Goal: Task Accomplishment & Management: Complete application form

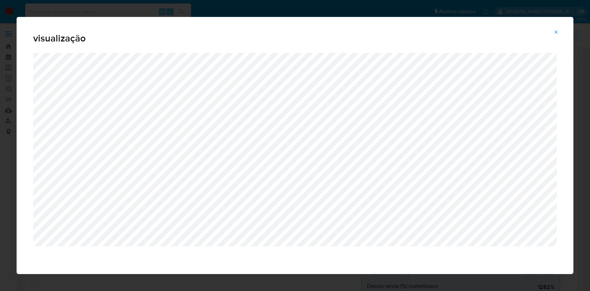
select select "10"
click at [109, 7] on div "visualização" at bounding box center [295, 145] width 590 height 291
click at [556, 29] on span "Attachment preview" at bounding box center [557, 32] width 6 height 10
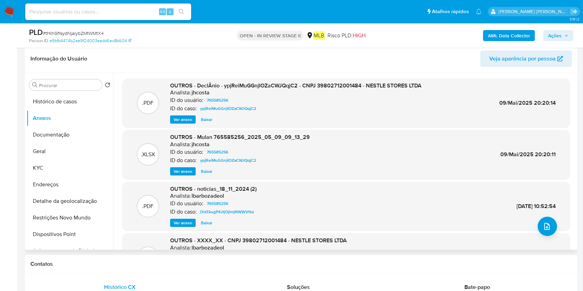
click at [526, 43] on div "AML Data Collector Ações" at bounding box center [483, 35] width 179 height 16
click at [526, 35] on b "AML Data Collector" at bounding box center [509, 35] width 42 height 11
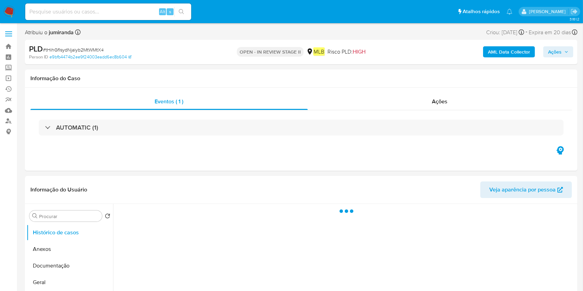
select select "10"
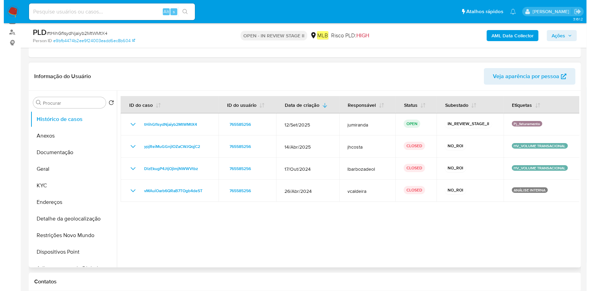
scroll to position [92, 0]
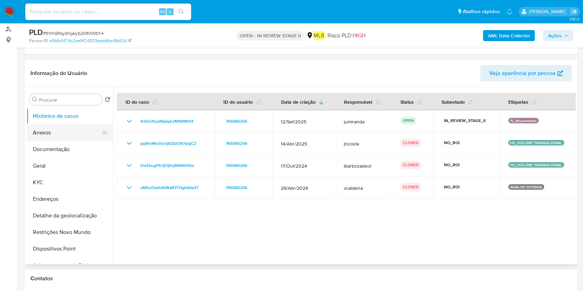
click at [55, 127] on button "Anexos" at bounding box center [67, 132] width 81 height 17
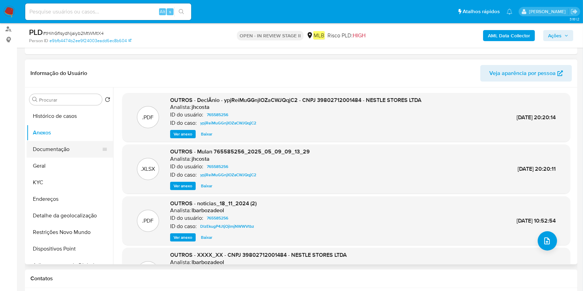
click at [66, 150] on button "Documentação" at bounding box center [67, 149] width 81 height 17
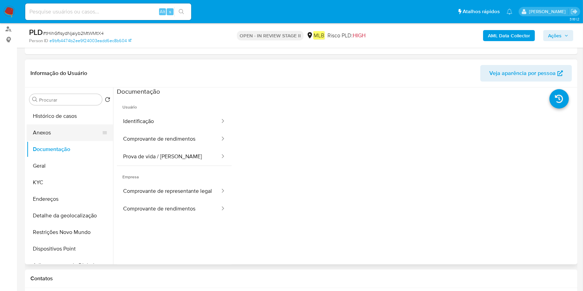
click at [72, 133] on button "Anexos" at bounding box center [67, 132] width 81 height 17
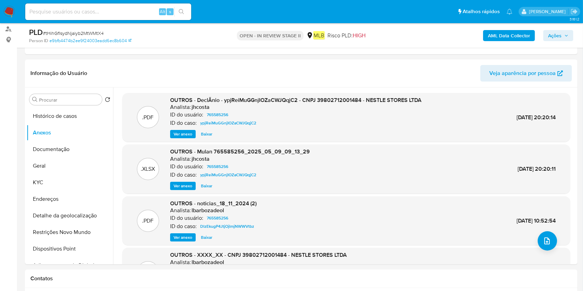
click at [514, 36] on b "AML Data Collector" at bounding box center [509, 35] width 42 height 11
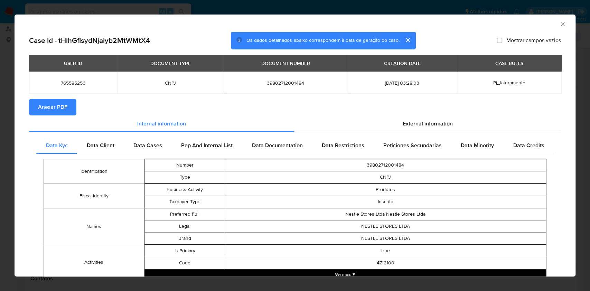
click at [51, 102] on span "Anexar PDF" at bounding box center [52, 107] width 29 height 15
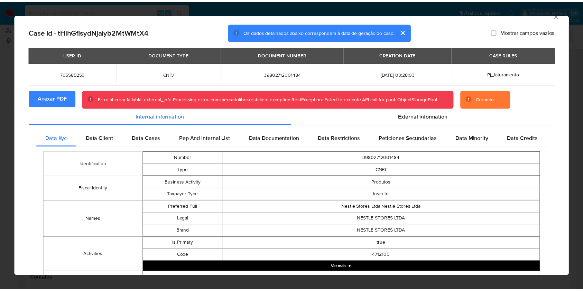
scroll to position [0, 0]
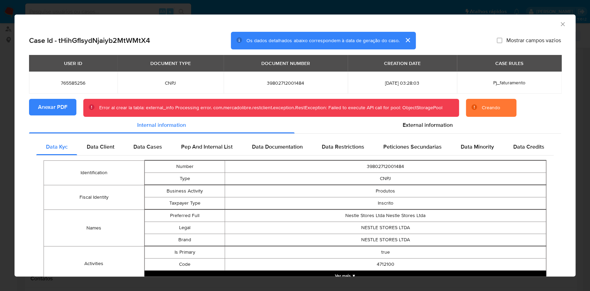
click at [382, 101] on div "Error al crear la tabla: external_info Processing error. com.mercadolibre.restc…" at bounding box center [271, 108] width 376 height 18
click at [387, 105] on div "Error al crear la tabla: internal_info Processing error. com.mercadolibre.restc…" at bounding box center [270, 107] width 342 height 7
click at [559, 25] on icon "Fechar a janela" at bounding box center [562, 24] width 7 height 7
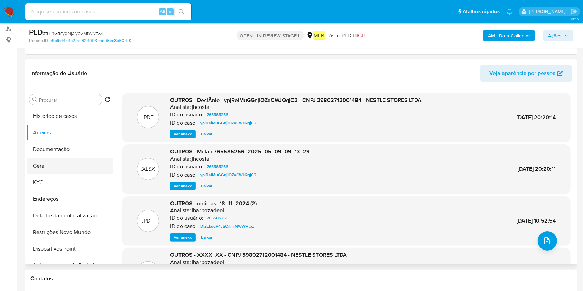
click at [53, 158] on button "Geral" at bounding box center [67, 166] width 81 height 17
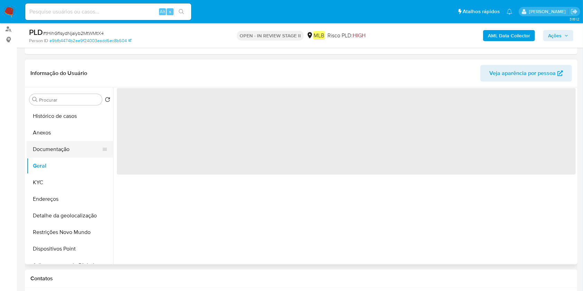
click at [67, 144] on button "Documentação" at bounding box center [67, 149] width 81 height 17
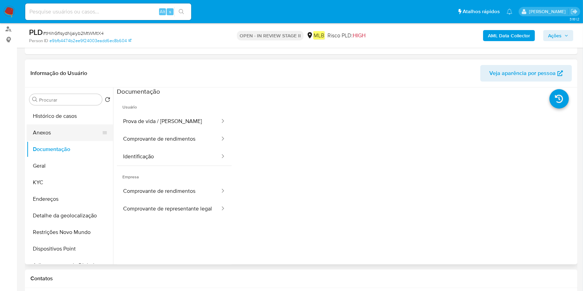
click at [82, 126] on button "Anexos" at bounding box center [67, 132] width 81 height 17
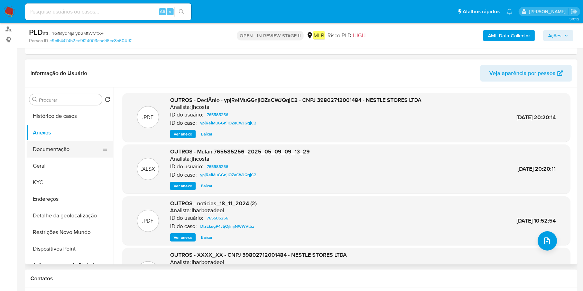
click at [70, 151] on button "Documentação" at bounding box center [67, 149] width 81 height 17
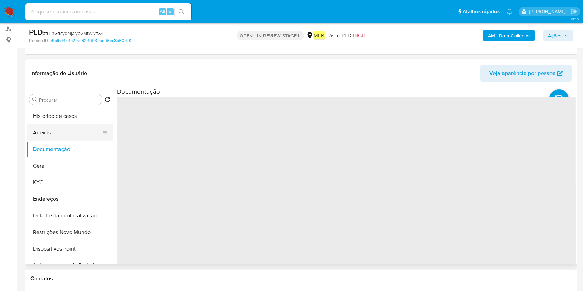
click at [79, 131] on button "Anexos" at bounding box center [67, 132] width 81 height 17
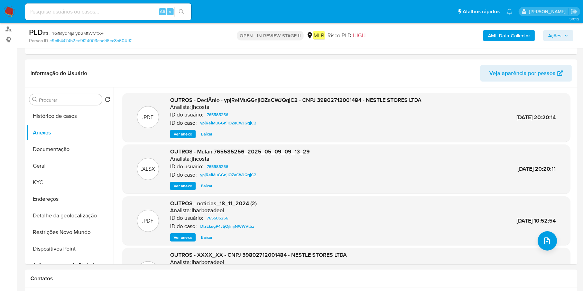
click at [558, 34] on span "Ações" at bounding box center [554, 35] width 13 height 11
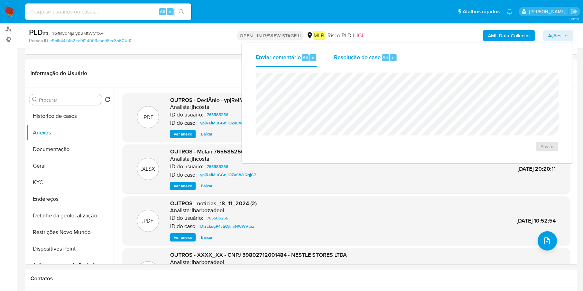
click at [364, 50] on div "Resolução do caso Alt r" at bounding box center [365, 58] width 63 height 18
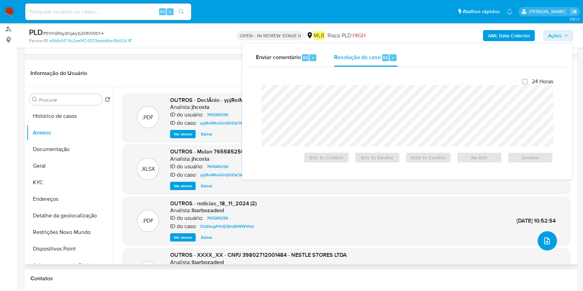
click at [543, 238] on icon "upload-file" at bounding box center [547, 241] width 8 height 8
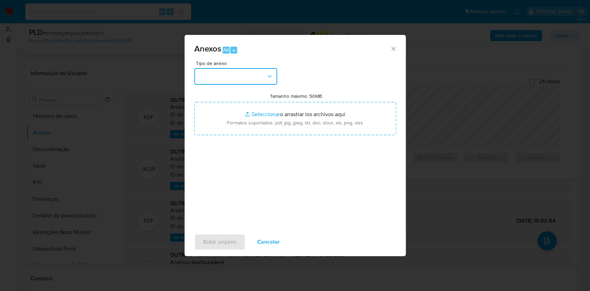
click at [242, 72] on button "button" at bounding box center [235, 76] width 83 height 17
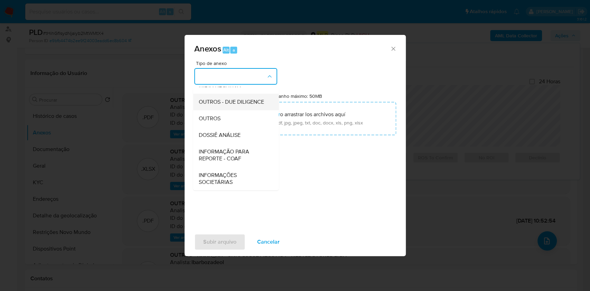
scroll to position [106, 0]
click at [232, 138] on span "DOSSIÊ ANÁLISE" at bounding box center [219, 135] width 42 height 7
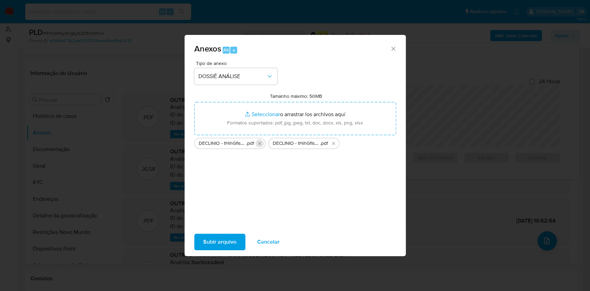
click at [261, 141] on icon "Eliminar DECLINIO - tHihGfIsydNjaiyb2MtWMtX4 - CNPJ 39802712001484 - NESTLE STO…" at bounding box center [260, 144] width 6 height 6
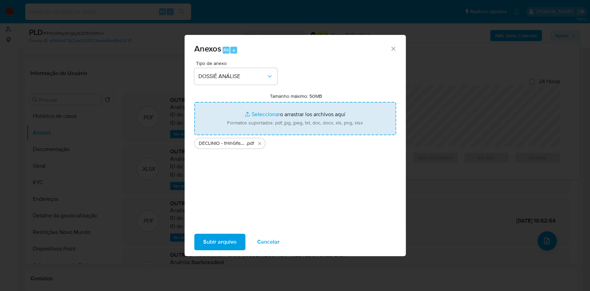
drag, startPoint x: 261, startPoint y: 142, endPoint x: 274, endPoint y: 132, distance: 16.3
click at [261, 141] on icon "Eliminar DECLINIO - tHihGfIsydNjaiyb2MtWMtX4 - CNPJ 39802712001484 - NESTLE STO…" at bounding box center [260, 144] width 6 height 6
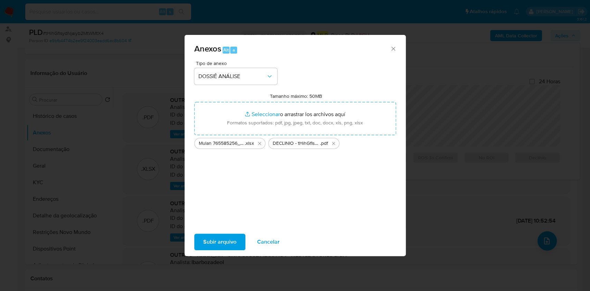
click at [227, 240] on span "Subir arquivo" at bounding box center [219, 241] width 33 height 15
click at [230, 236] on span "Subir arquivo" at bounding box center [219, 241] width 33 height 15
click at [202, 242] on button "Subir arquivo" at bounding box center [219, 242] width 51 height 17
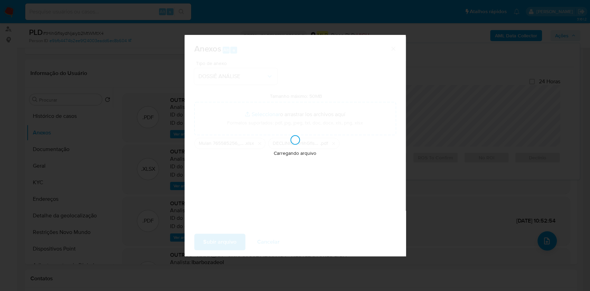
click at [304, 188] on div "Carregando arquivo" at bounding box center [295, 145] width 221 height 221
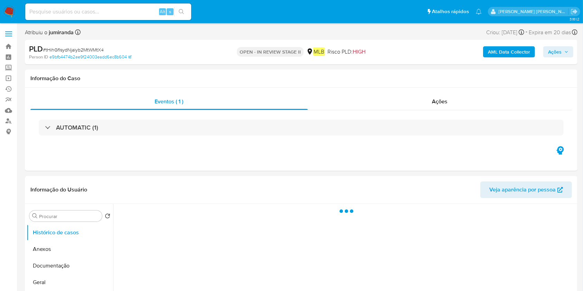
select select "10"
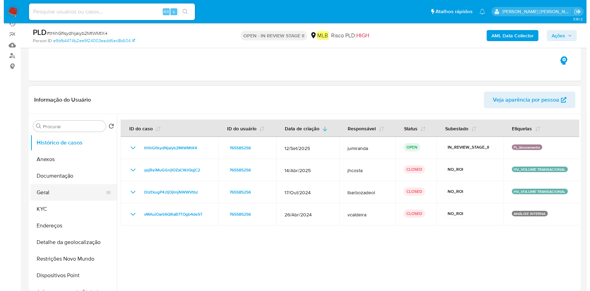
scroll to position [92, 0]
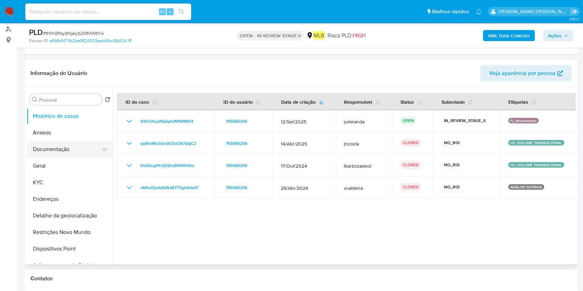
click at [46, 146] on button "Documentação" at bounding box center [67, 149] width 81 height 17
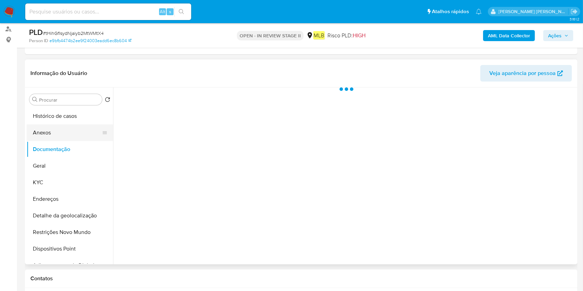
click at [49, 134] on button "Anexos" at bounding box center [67, 132] width 81 height 17
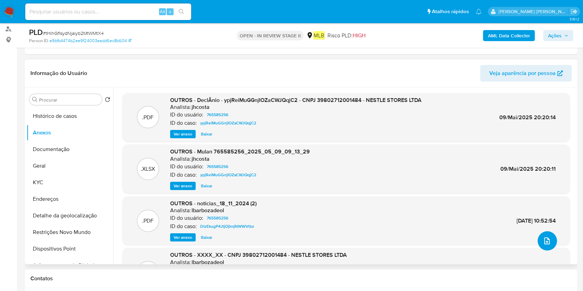
click at [545, 241] on icon "upload-file" at bounding box center [547, 241] width 8 height 8
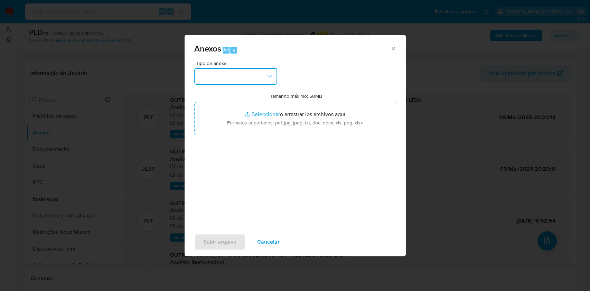
click at [246, 70] on button "button" at bounding box center [235, 76] width 83 height 17
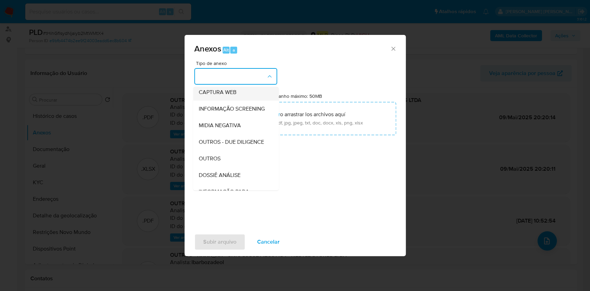
scroll to position [106, 0]
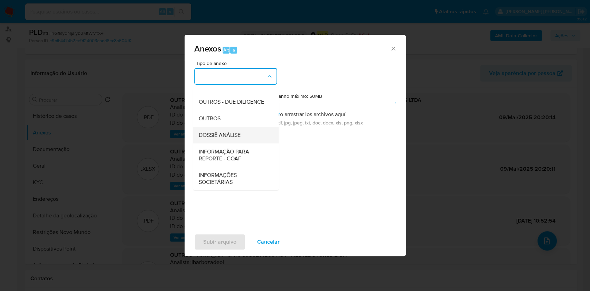
click at [238, 137] on span "DOSSIÊ ANÁLISE" at bounding box center [219, 135] width 42 height 7
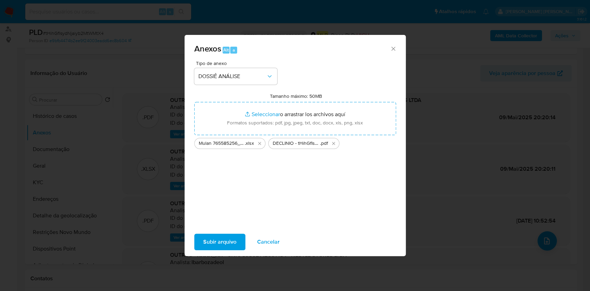
click at [232, 244] on span "Subir arquivo" at bounding box center [219, 241] width 33 height 15
click at [237, 238] on button "Subir arquivo" at bounding box center [219, 242] width 51 height 17
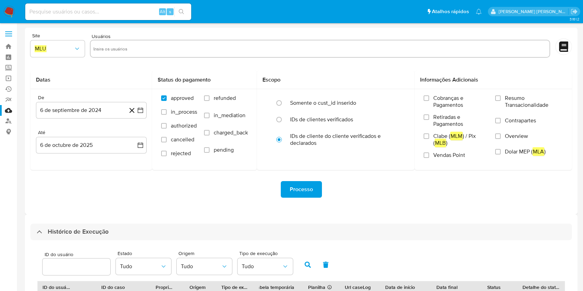
select select "10"
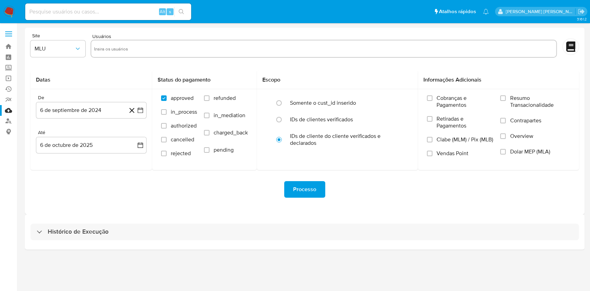
drag, startPoint x: 245, startPoint y: 237, endPoint x: 281, endPoint y: 207, distance: 46.7
click at [245, 237] on div "Histórico de Execução" at bounding box center [304, 232] width 549 height 17
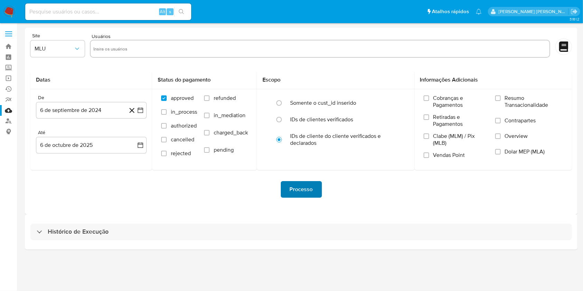
select select "10"
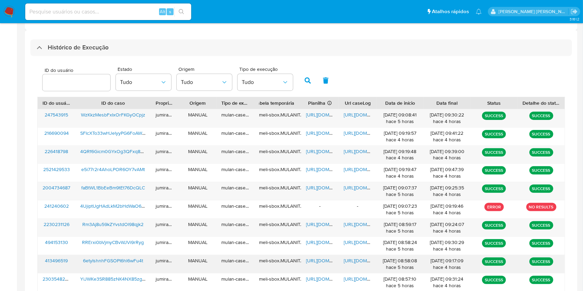
scroll to position [230, 0]
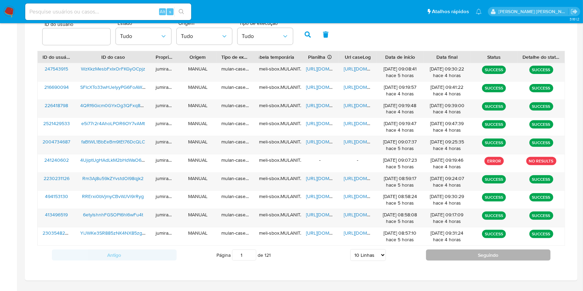
click at [451, 257] on button "Seguindo" at bounding box center [488, 255] width 125 height 11
type input "2"
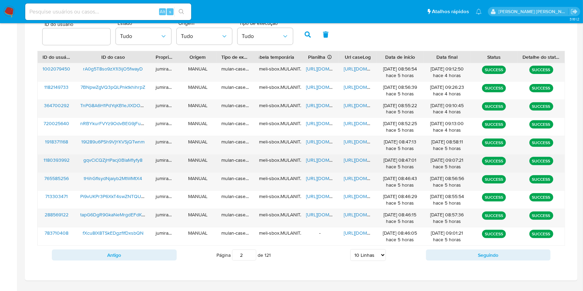
click at [321, 161] on span "[URL][DOMAIN_NAME]" at bounding box center [330, 160] width 48 height 7
click at [356, 162] on span "https://docs.google.com/document/d/1sbGtiJuINPf3MDZD-C94_HJWd5ZmXl71_zyk37jFAVY…" at bounding box center [368, 160] width 48 height 7
click at [121, 162] on span "gqvCiCQZjHPacj0BlaM1yfy8" at bounding box center [112, 160] width 59 height 7
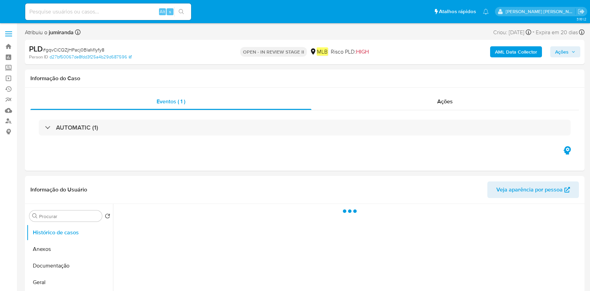
select select "10"
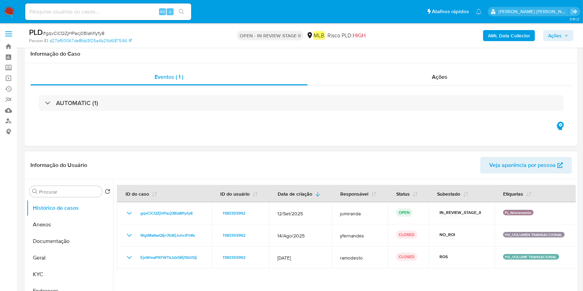
scroll to position [92, 0]
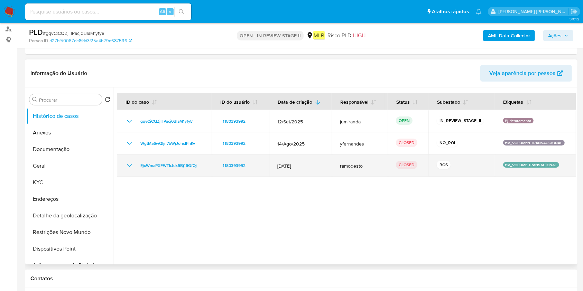
click at [129, 167] on icon "Mostrar/Ocultar" at bounding box center [129, 165] width 8 height 8
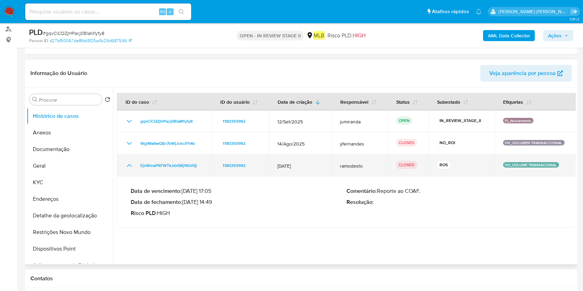
click at [129, 167] on icon "Mostrar/Ocultar" at bounding box center [129, 165] width 8 height 8
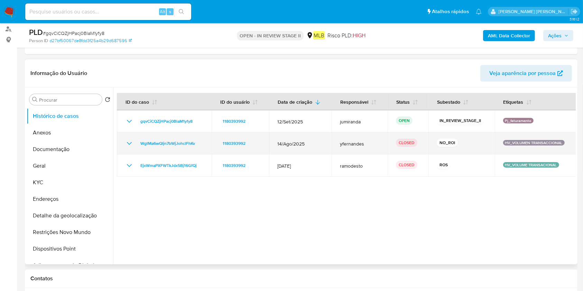
click at [134, 141] on div "WgtMa6wQIjn7bWjJohclFhKv" at bounding box center [164, 143] width 78 height 8
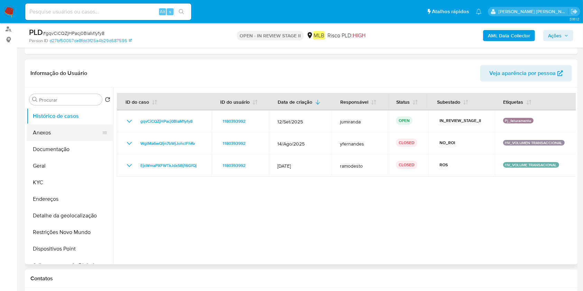
click at [62, 134] on button "Anexos" at bounding box center [67, 132] width 81 height 17
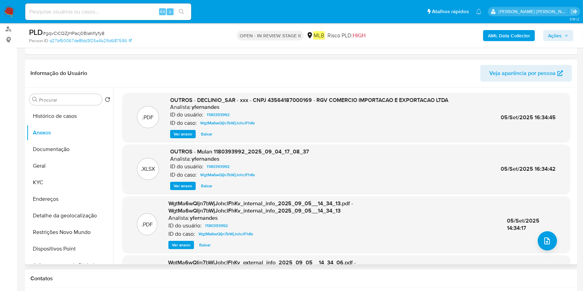
click at [185, 131] on span "Ver anexo" at bounding box center [183, 134] width 19 height 7
click at [177, 133] on div "Ver anexo Ver anexo Baixar" at bounding box center [309, 134] width 278 height 8
click at [59, 147] on button "Documentação" at bounding box center [67, 149] width 81 height 17
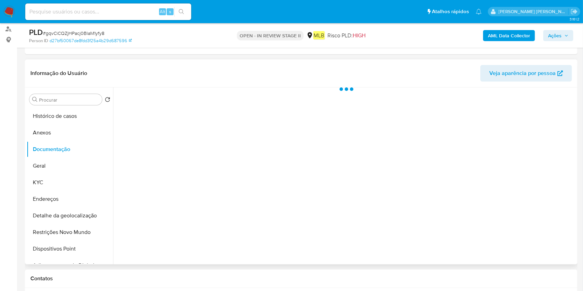
click at [81, 107] on div "Procurar Retornar ao pedido padrão Histórico de casos Anexos Documentação Geral…" at bounding box center [70, 177] width 86 height 176
click at [95, 115] on button "Histórico de casos" at bounding box center [67, 116] width 81 height 17
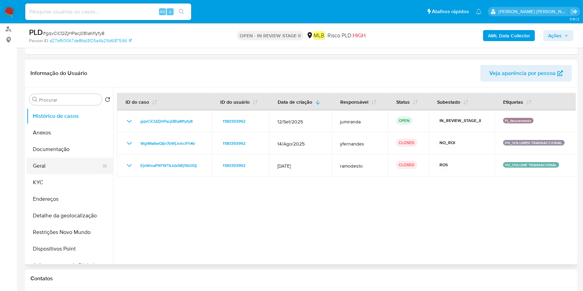
click at [47, 165] on button "Geral" at bounding box center [67, 166] width 81 height 17
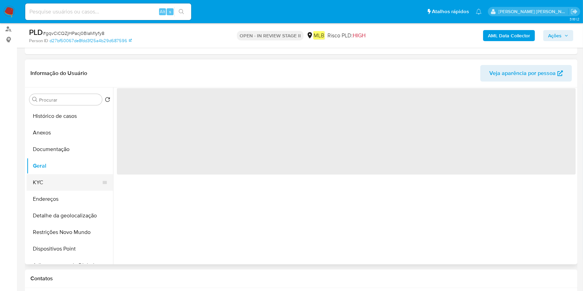
click at [50, 181] on button "KYC" at bounding box center [67, 182] width 81 height 17
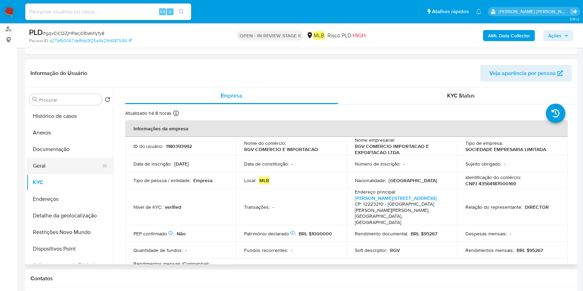
click at [50, 165] on button "Geral" at bounding box center [67, 166] width 81 height 17
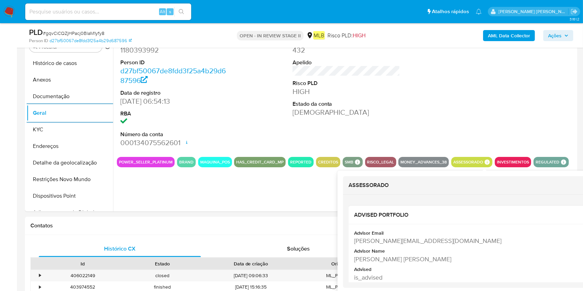
scroll to position [184, 0]
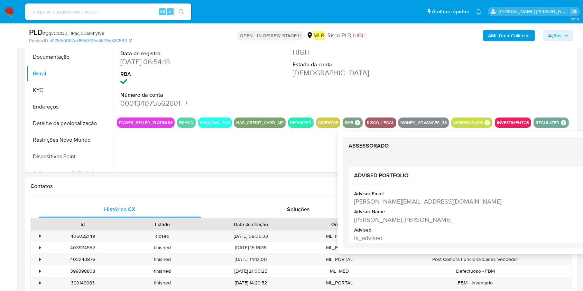
click at [430, 217] on div "Maria Eduarda Da Silva Sena" at bounding box center [487, 219] width 267 height 9
copy div "Maria Eduarda Da Silva Sena"
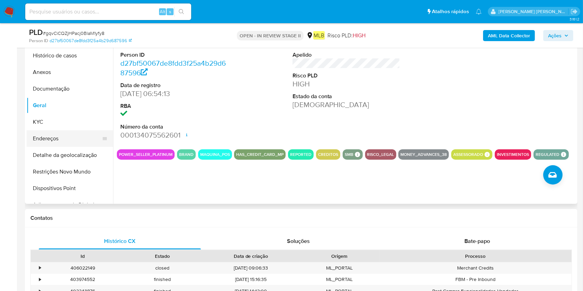
scroll to position [138, 0]
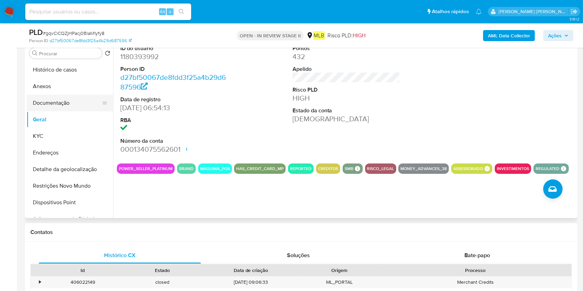
click at [74, 108] on button "Documentação" at bounding box center [67, 103] width 81 height 17
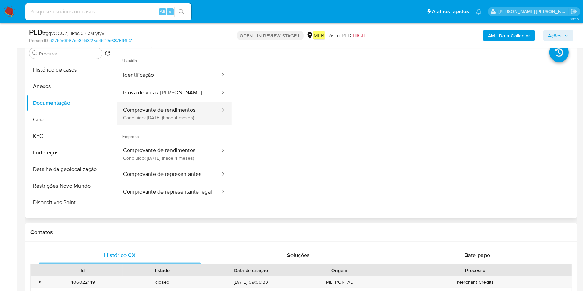
click at [196, 109] on button "Comprovante de rendimentos Concluído: 28/05/2025 (hace 4 meses)" at bounding box center [169, 114] width 104 height 24
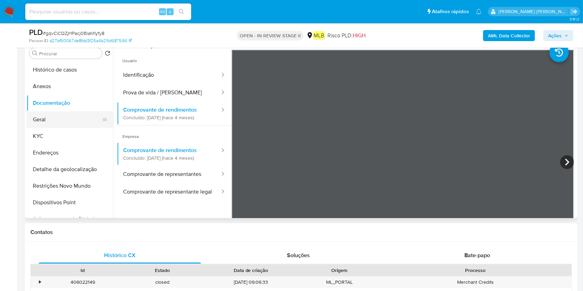
click at [62, 125] on button "Geral" at bounding box center [67, 119] width 81 height 17
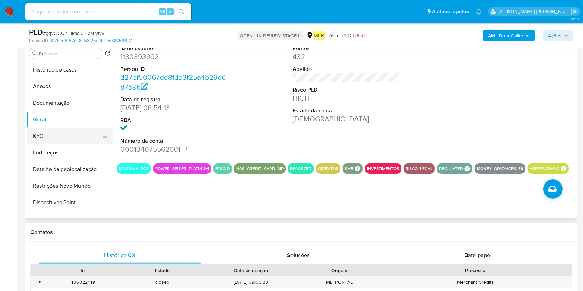
click at [56, 142] on button "KYC" at bounding box center [67, 136] width 81 height 17
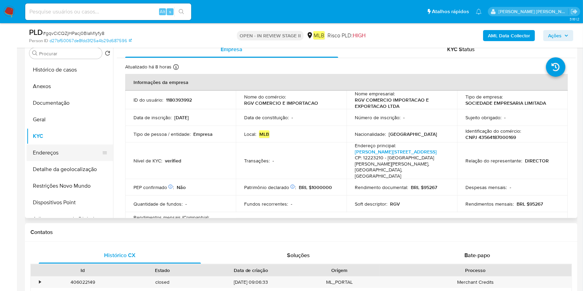
click at [85, 151] on button "Endereços" at bounding box center [67, 153] width 81 height 17
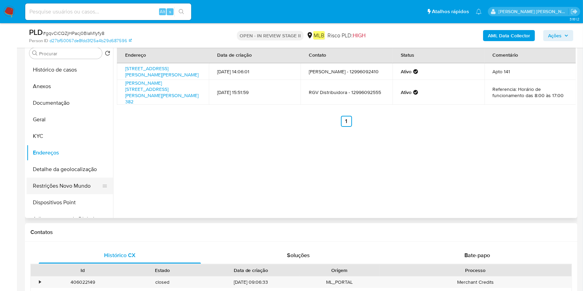
click at [63, 181] on button "Restrições Novo Mundo" at bounding box center [67, 186] width 81 height 17
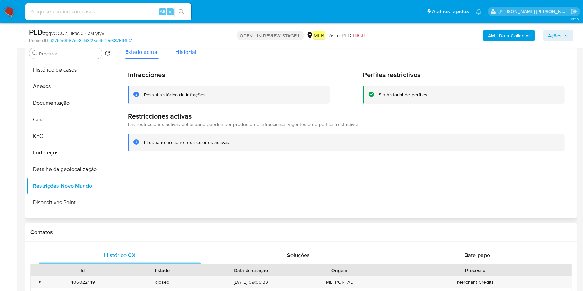
click at [190, 51] on span "Historial" at bounding box center [185, 52] width 21 height 8
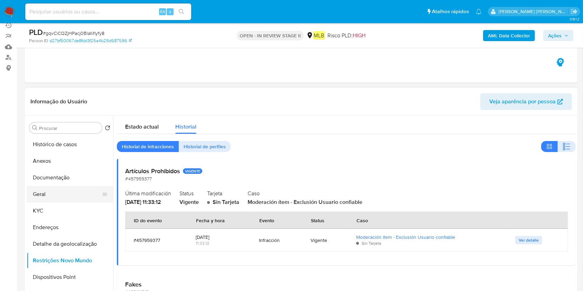
scroll to position [46, 0]
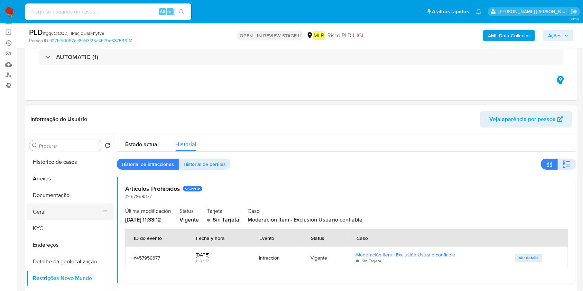
drag, startPoint x: 54, startPoint y: 211, endPoint x: 77, endPoint y: 212, distance: 23.2
click at [54, 211] on button "Geral" at bounding box center [67, 212] width 81 height 17
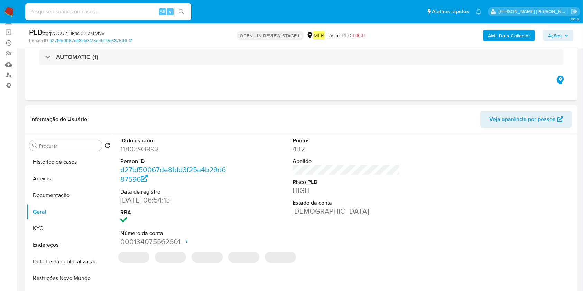
scroll to position [92, 0]
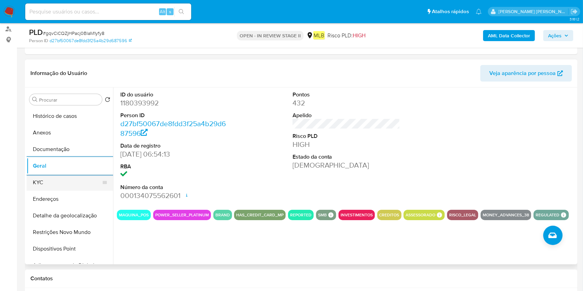
click at [66, 182] on button "KYC" at bounding box center [67, 182] width 81 height 17
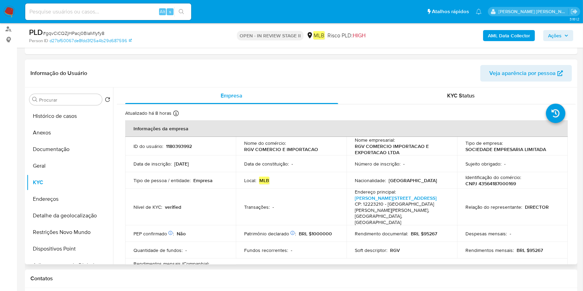
drag, startPoint x: 68, startPoint y: 200, endPoint x: 398, endPoint y: 192, distance: 329.6
click at [69, 200] on button "Endereços" at bounding box center [70, 199] width 86 height 17
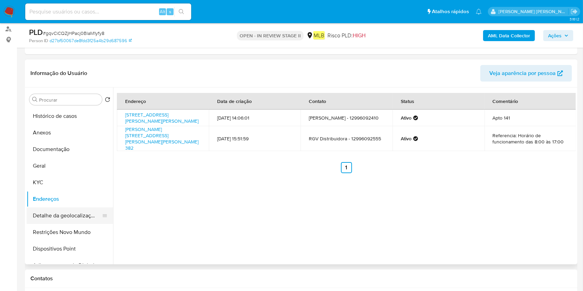
click at [48, 221] on button "Detalhe da geolocalização" at bounding box center [67, 215] width 81 height 17
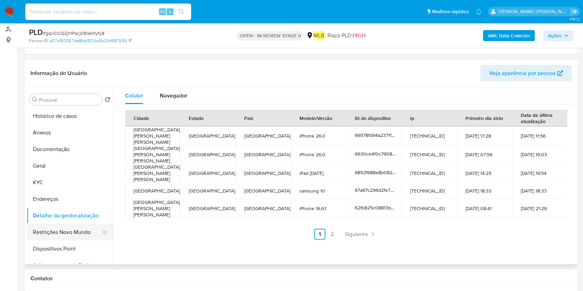
click at [56, 236] on button "Restrições Novo Mundo" at bounding box center [67, 232] width 81 height 17
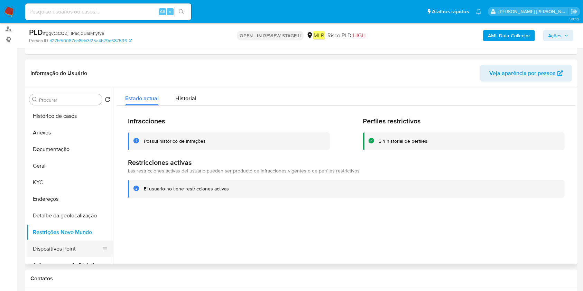
click at [40, 250] on button "Dispositivos Point" at bounding box center [67, 249] width 81 height 17
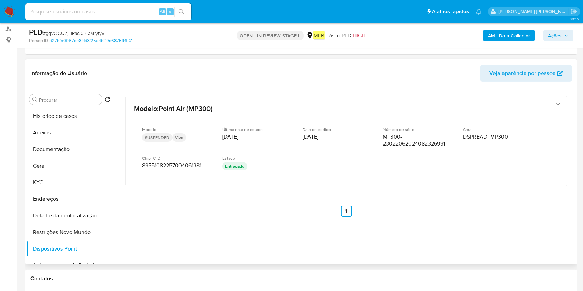
drag, startPoint x: 54, startPoint y: 201, endPoint x: 407, endPoint y: 176, distance: 353.2
click at [54, 201] on button "Endereços" at bounding box center [70, 199] width 86 height 17
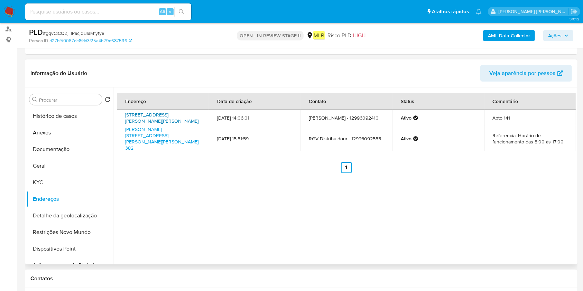
drag, startPoint x: 124, startPoint y: 111, endPoint x: 158, endPoint y: 117, distance: 34.4
click at [152, 117] on td "Avenida Do Tubarão 181, São José Dos Campos, São Paulo, 12246140, Brasil 181" at bounding box center [163, 118] width 92 height 17
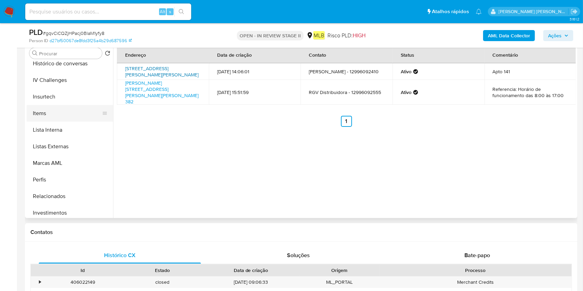
scroll to position [266, 0]
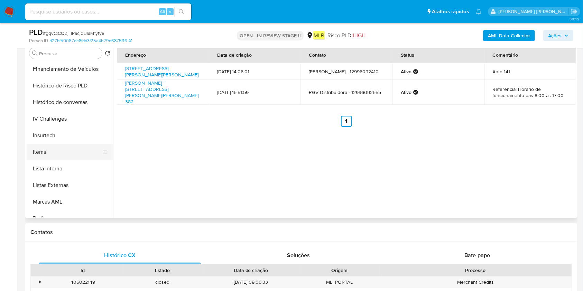
click at [57, 146] on button "Items" at bounding box center [67, 152] width 81 height 17
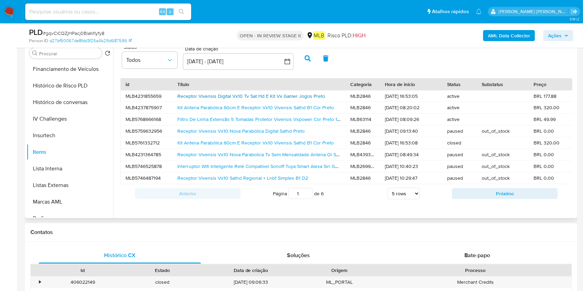
click at [272, 96] on link "Receptor Vivensis Digital Vx10 Tv Sat Hd E Kit Vx Gamer Jogos Preto" at bounding box center [251, 96] width 148 height 7
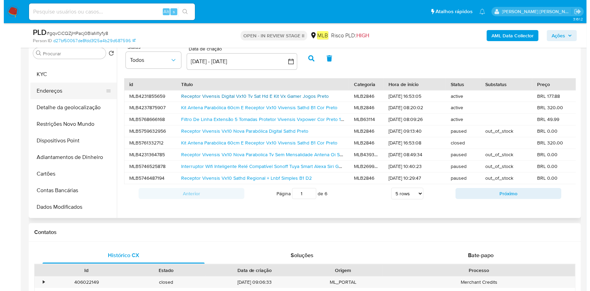
scroll to position [0, 0]
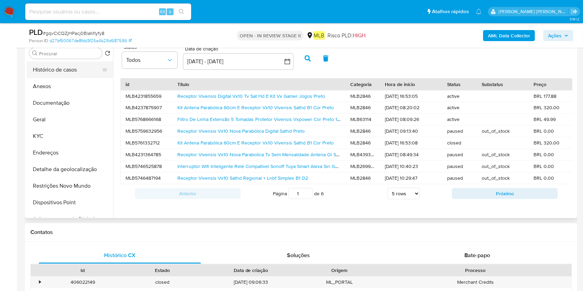
click at [77, 68] on button "Histórico de casos" at bounding box center [67, 70] width 81 height 17
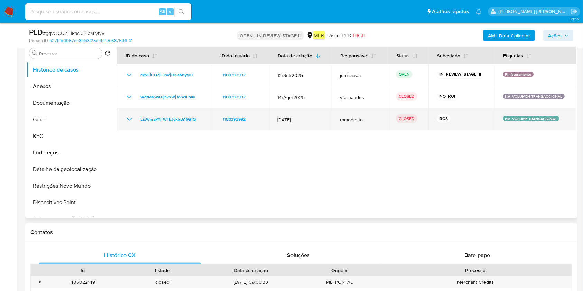
click at [124, 118] on td "EjxWmaPXFWTkJdx5Bj16GfQj" at bounding box center [164, 119] width 95 height 22
click at [128, 121] on icon "Mostrar/Ocultar" at bounding box center [129, 119] width 8 height 8
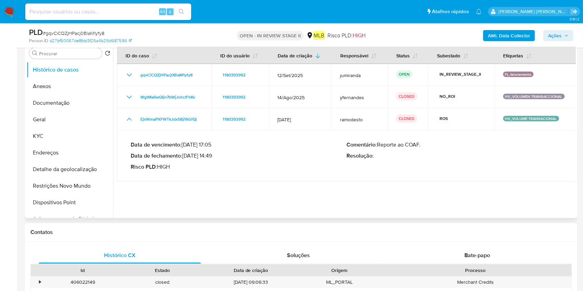
drag, startPoint x: 216, startPoint y: 156, endPoint x: 204, endPoint y: 154, distance: 12.6
click at [204, 154] on p "Data de fechamento : 06/02/2025 14:49" at bounding box center [239, 155] width 216 height 7
click at [207, 154] on p "Data de fechamento : 06/02/2025 14:49" at bounding box center [239, 155] width 216 height 7
click at [213, 155] on p "Data de fechamento : 06/02/2025 14:49" at bounding box center [239, 155] width 216 height 7
drag, startPoint x: 214, startPoint y: 156, endPoint x: 186, endPoint y: 156, distance: 28.7
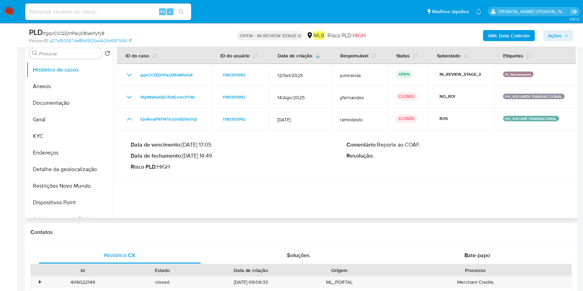
click at [186, 156] on p "Data de fechamento : 06/02/2025 14:49" at bounding box center [239, 155] width 216 height 7
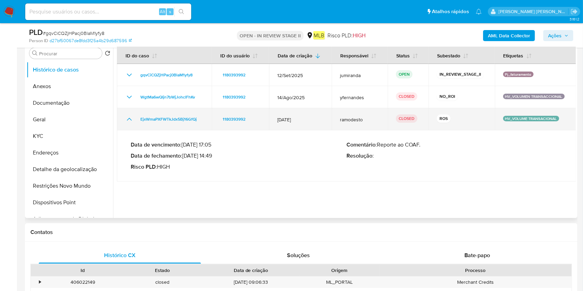
click at [152, 127] on td "EjxWmaPXFWTkJdx5Bj16GfQj" at bounding box center [164, 119] width 95 height 22
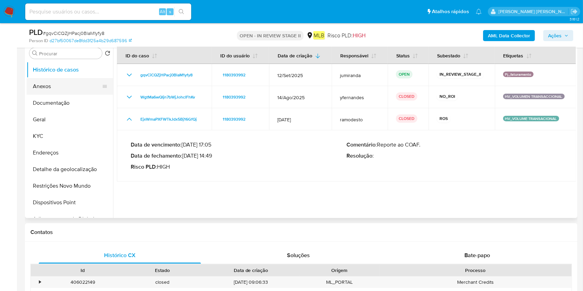
click at [49, 85] on button "Anexos" at bounding box center [67, 86] width 81 height 17
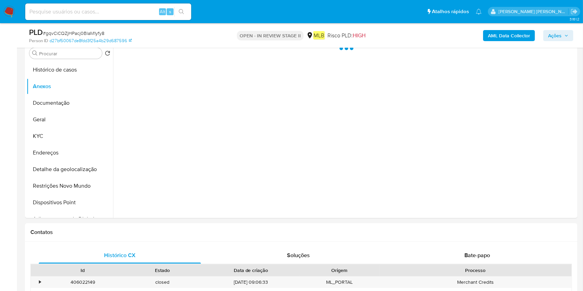
click at [512, 31] on b "AML Data Collector" at bounding box center [509, 35] width 42 height 11
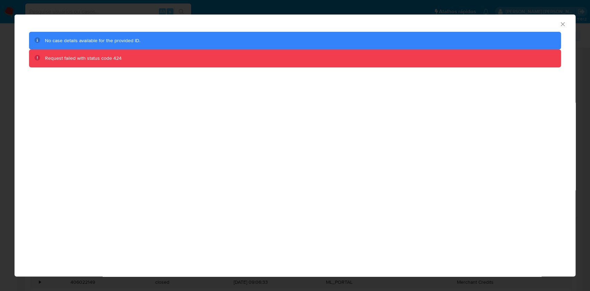
click at [563, 27] on icon "Fechar a janela" at bounding box center [562, 24] width 7 height 7
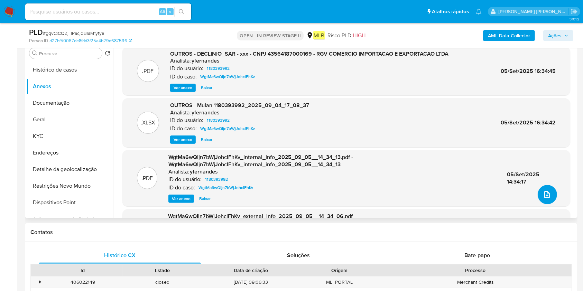
click at [544, 194] on icon "upload-file" at bounding box center [547, 194] width 8 height 8
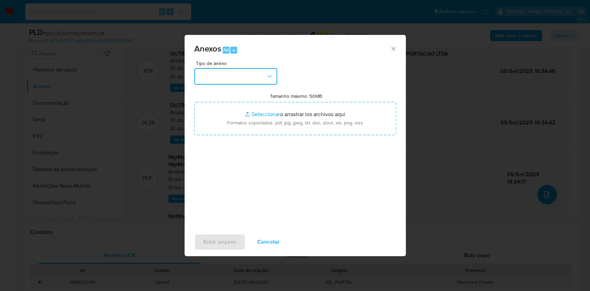
drag, startPoint x: 201, startPoint y: 78, endPoint x: 207, endPoint y: 82, distance: 7.3
click at [203, 80] on button "button" at bounding box center [235, 76] width 83 height 17
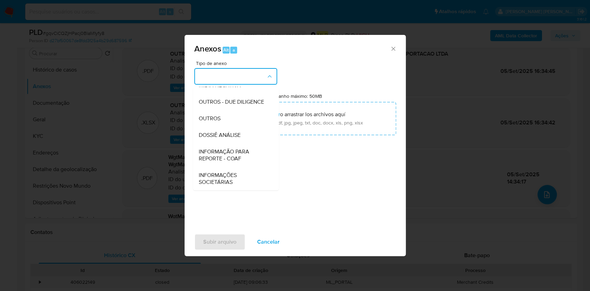
scroll to position [43, 0]
click at [235, 139] on ul "CAPTURA BUREAU CAPTURA DOWJONES CAPTURA GOOGLE CAPTURA WEB INFORMAÇÃO SCREENING…" at bounding box center [236, 142] width 86 height 196
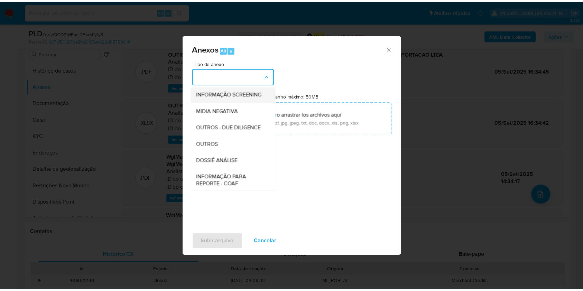
scroll to position [106, 0]
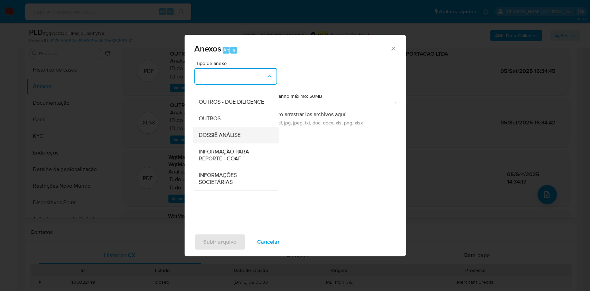
click at [220, 140] on div "DOSSIÊ ANÁLISE" at bounding box center [233, 135] width 71 height 17
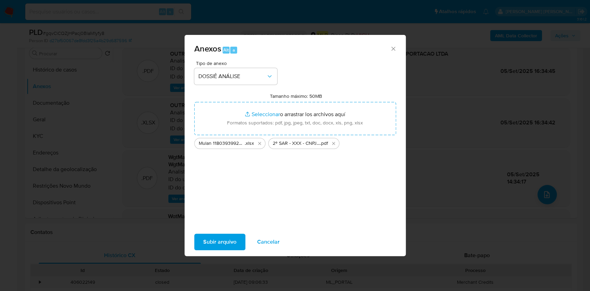
click at [204, 239] on span "Subir arquivo" at bounding box center [219, 241] width 33 height 15
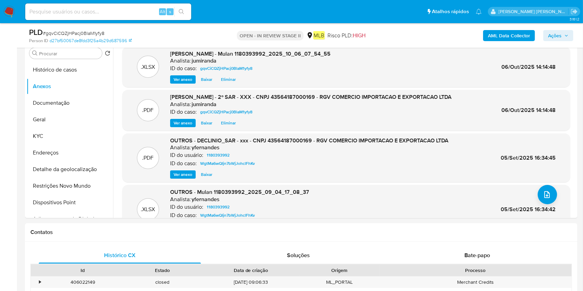
click at [563, 38] on span "Ações" at bounding box center [558, 36] width 20 height 10
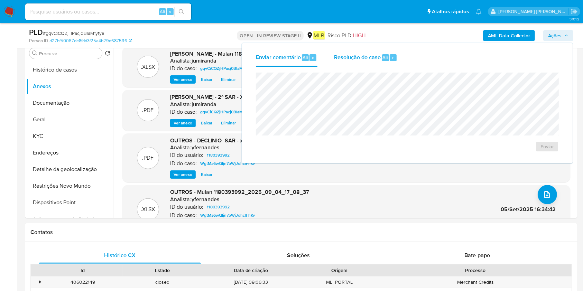
click at [374, 59] on span "Resolução do caso" at bounding box center [357, 57] width 47 height 8
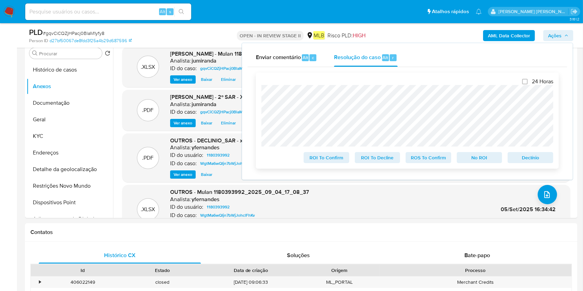
click at [434, 161] on span "ROS To Confirm" at bounding box center [428, 158] width 36 height 10
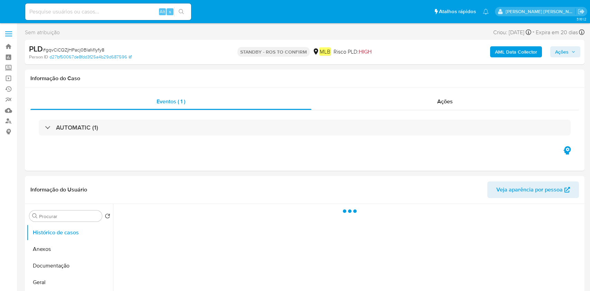
select select "10"
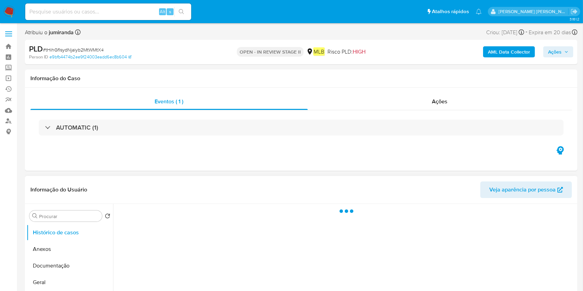
select select "10"
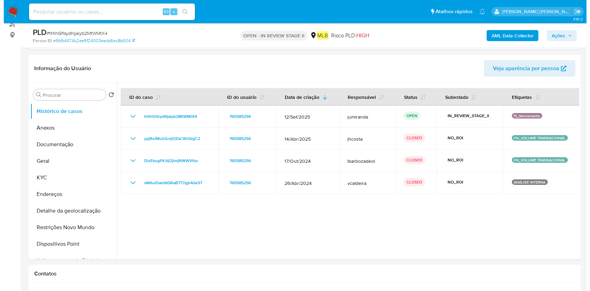
scroll to position [138, 0]
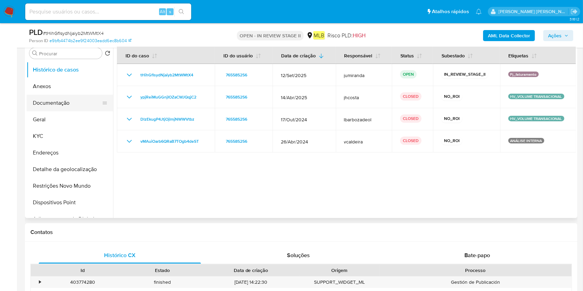
click at [61, 95] on button "Documentação" at bounding box center [67, 103] width 81 height 17
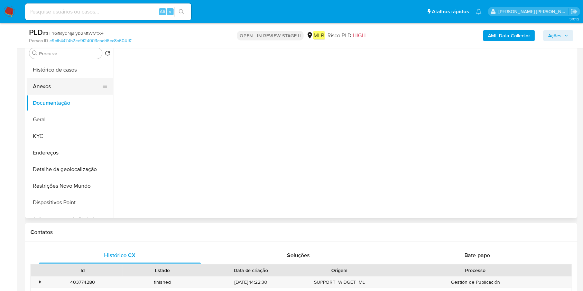
click at [64, 88] on button "Anexos" at bounding box center [67, 86] width 81 height 17
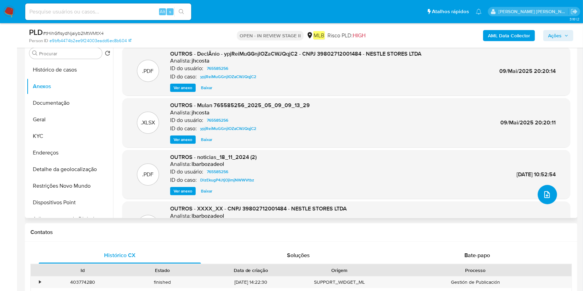
click at [544, 193] on icon "upload-file" at bounding box center [547, 194] width 6 height 7
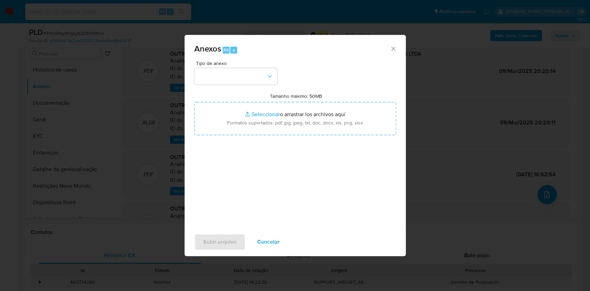
click at [221, 88] on div "Tipo de anexo Tamanho máximo: 50MB Seleccionar archivos Seleccionar o arrastrar…" at bounding box center [295, 142] width 202 height 163
click at [223, 81] on button "button" at bounding box center [235, 76] width 83 height 17
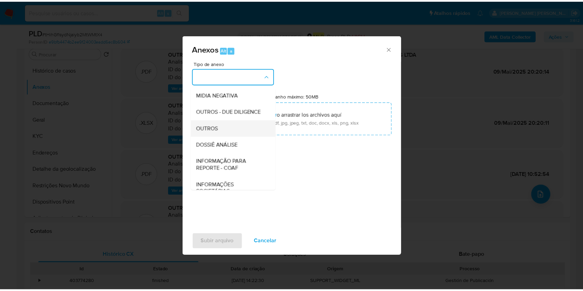
scroll to position [106, 0]
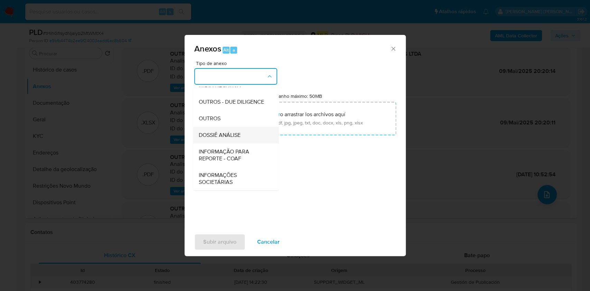
click at [229, 138] on span "DOSSIÊ ANÁLISE" at bounding box center [219, 135] width 42 height 7
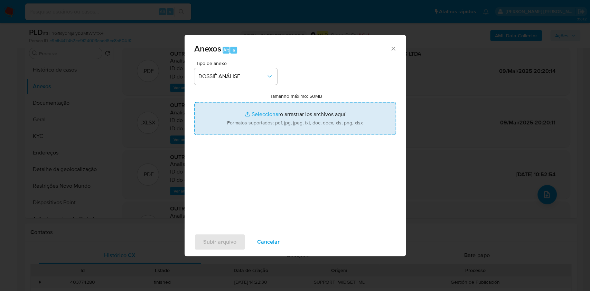
click at [265, 127] on input "Tamanho máximo: 50MB Seleccionar archivos" at bounding box center [295, 118] width 202 height 33
type input "C:\fakepath\DECLINIO - tHihGfIsydNjaiyb2MtWMtX4 - CNPJ 39802712001484 - NESTLE …"
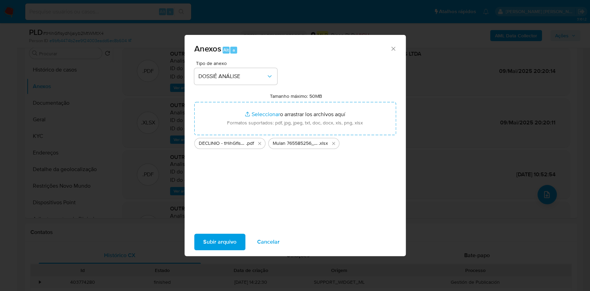
click at [230, 236] on span "Subir arquivo" at bounding box center [219, 241] width 33 height 15
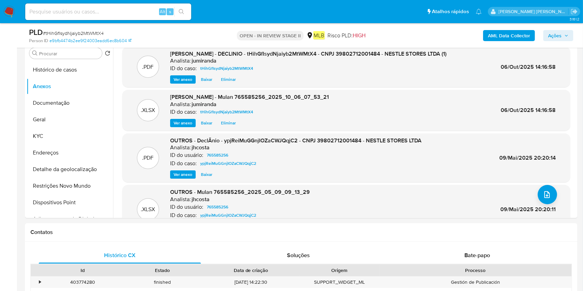
click at [558, 37] on span "Ações" at bounding box center [554, 35] width 13 height 11
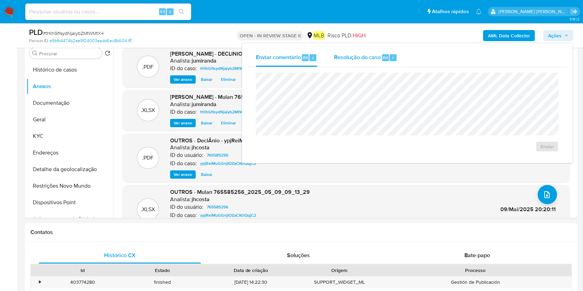
click at [346, 57] on span "Resolução do caso" at bounding box center [357, 57] width 47 height 8
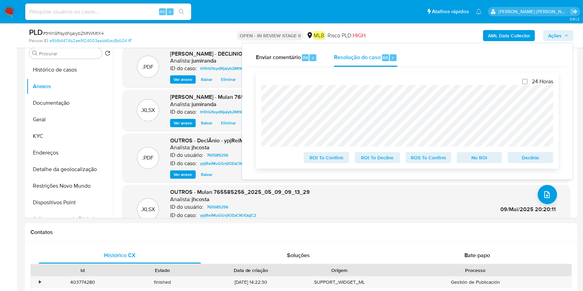
click at [469, 157] on span "No ROI" at bounding box center [480, 158] width 36 height 10
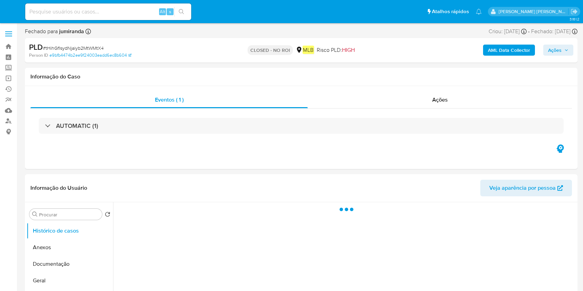
select select "10"
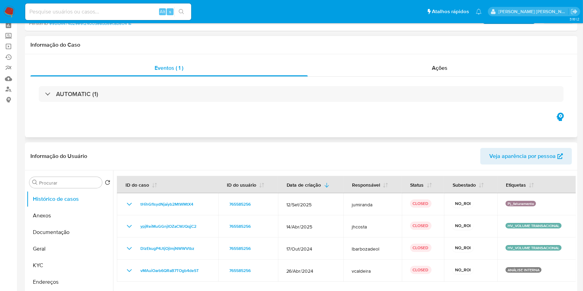
scroll to position [46, 0]
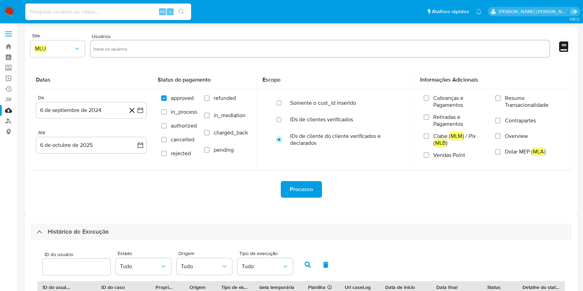
select select "10"
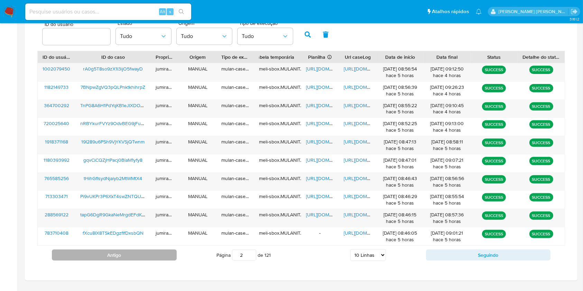
click at [121, 256] on button "Antigo" at bounding box center [114, 255] width 125 height 11
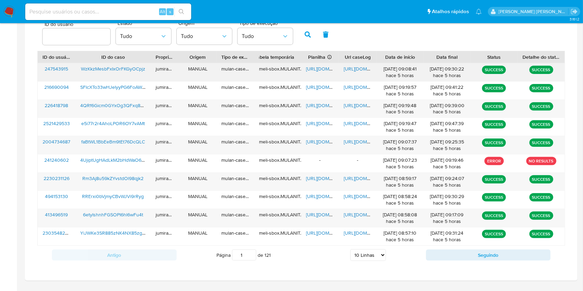
click at [324, 68] on span "[URL][DOMAIN_NAME]" at bounding box center [330, 68] width 48 height 7
click at [347, 69] on span "[URL][DOMAIN_NAME]" at bounding box center [368, 68] width 48 height 7
drag, startPoint x: 140, startPoint y: 67, endPoint x: 157, endPoint y: 35, distance: 36.0
click at [140, 67] on span "WzKkzMesbFxIxOrFKGyOCpjz" at bounding box center [113, 68] width 64 height 7
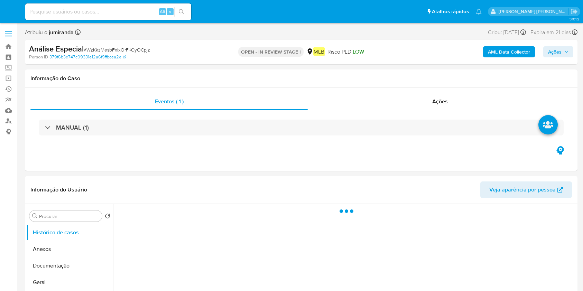
select select "10"
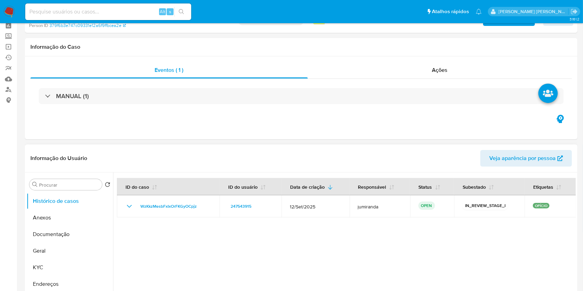
scroll to position [46, 0]
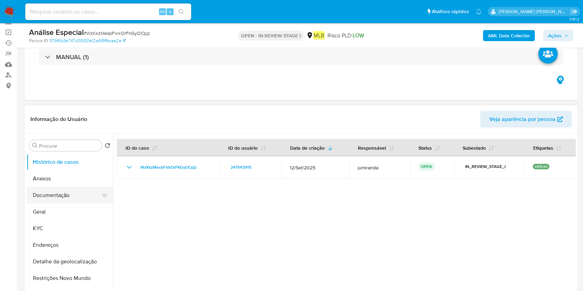
click at [69, 187] on button "Documentação" at bounding box center [67, 195] width 81 height 17
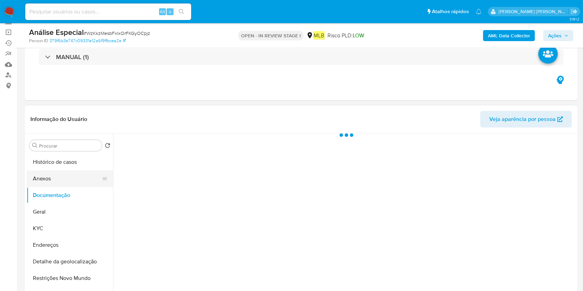
click at [66, 180] on button "Anexos" at bounding box center [67, 178] width 81 height 17
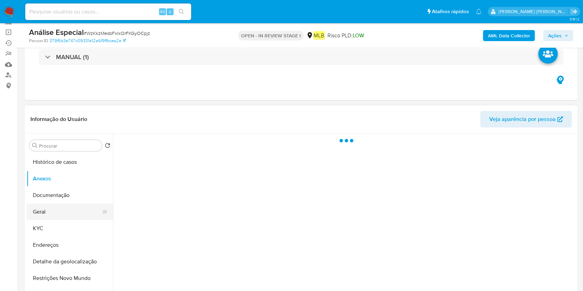
click at [64, 214] on button "Geral" at bounding box center [67, 212] width 81 height 17
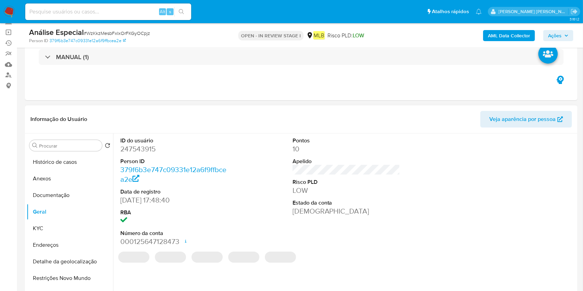
scroll to position [92, 0]
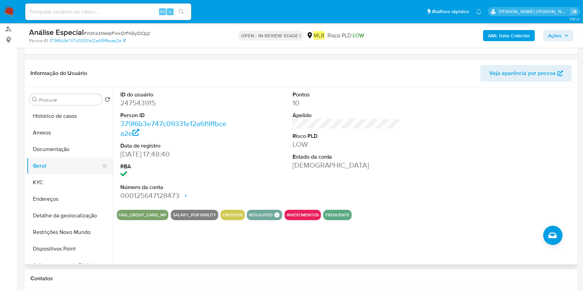
drag, startPoint x: 59, startPoint y: 183, endPoint x: 101, endPoint y: 161, distance: 47.3
click at [58, 183] on button "KYC" at bounding box center [70, 182] width 86 height 17
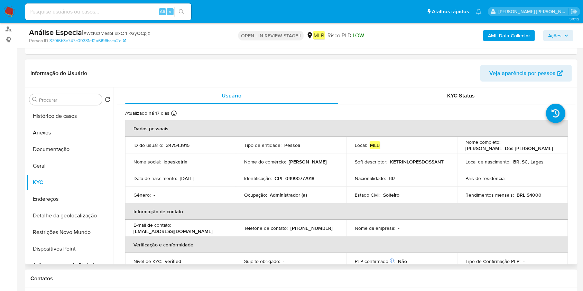
click at [280, 190] on td "Ocupação : Administrador (a)" at bounding box center [291, 195] width 111 height 17
click at [281, 195] on p "Administrador (a)" at bounding box center [288, 195] width 37 height 6
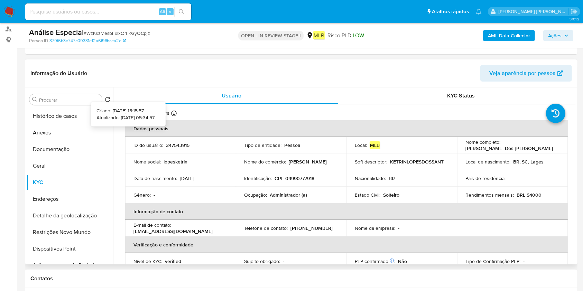
click at [176, 113] on icon at bounding box center [174, 114] width 6 height 6
drag, startPoint x: 45, startPoint y: 233, endPoint x: 158, endPoint y: 146, distance: 142.8
click at [46, 233] on button "Restrições Novo Mundo" at bounding box center [70, 232] width 86 height 17
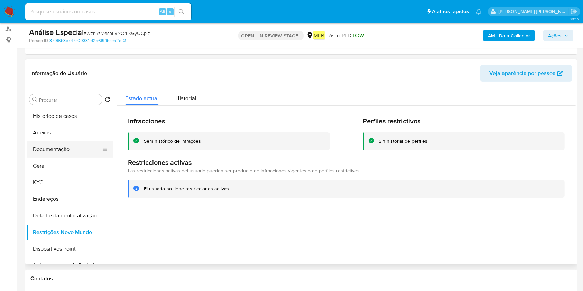
click at [67, 145] on button "Documentação" at bounding box center [67, 149] width 81 height 17
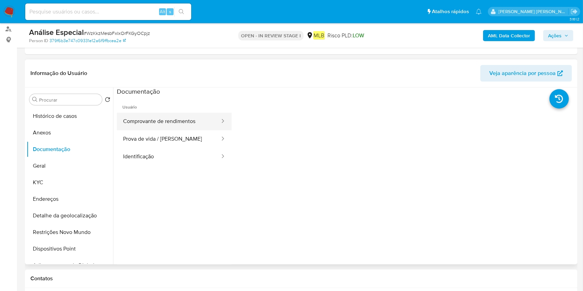
click at [156, 126] on button "Comprovante de rendimentos" at bounding box center [169, 122] width 104 height 18
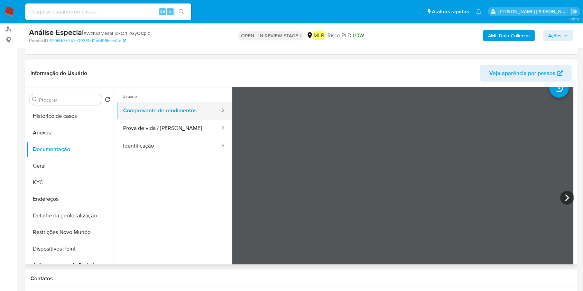
scroll to position [0, 0]
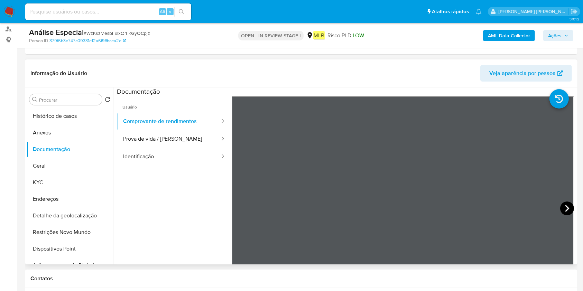
click at [567, 203] on icon at bounding box center [567, 209] width 14 height 14
click at [560, 206] on icon at bounding box center [567, 209] width 14 height 14
click at [561, 212] on icon at bounding box center [567, 209] width 14 height 14
click at [236, 209] on icon at bounding box center [240, 209] width 14 height 14
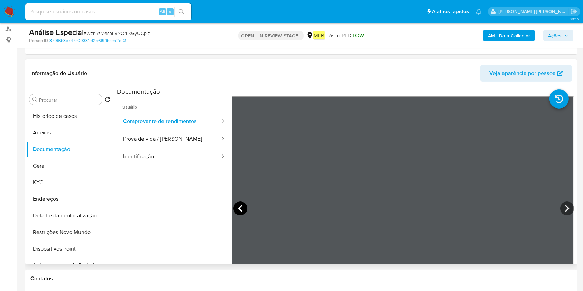
click at [244, 203] on icon at bounding box center [240, 209] width 14 height 14
click at [563, 208] on icon at bounding box center [567, 209] width 14 height 14
click at [561, 211] on icon at bounding box center [567, 209] width 14 height 14
click at [54, 166] on button "Geral" at bounding box center [67, 166] width 81 height 17
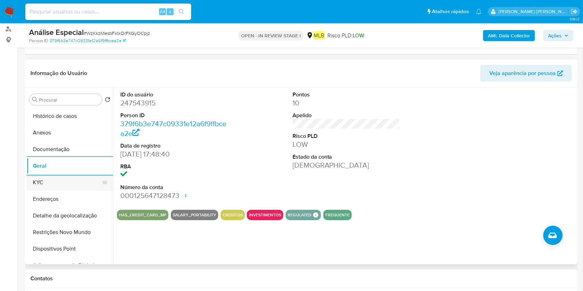
click at [55, 184] on button "KYC" at bounding box center [67, 182] width 81 height 17
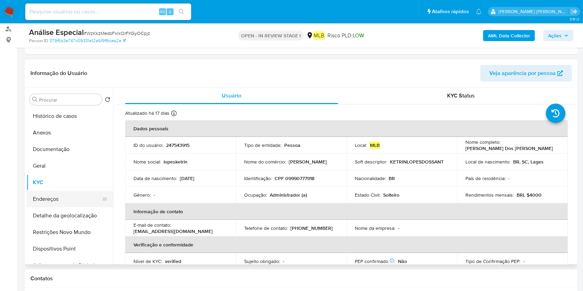
click at [54, 192] on button "Endereços" at bounding box center [67, 199] width 81 height 17
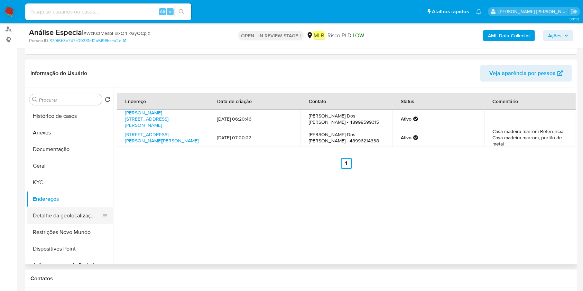
click at [45, 222] on button "Detalhe da geolocalização" at bounding box center [67, 215] width 81 height 17
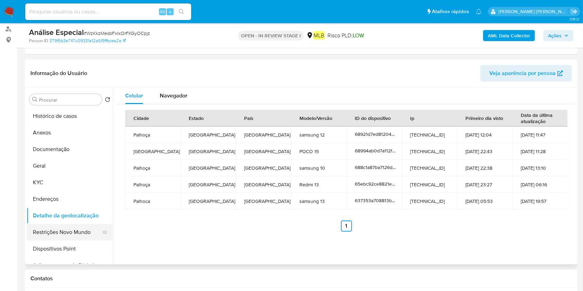
drag, startPoint x: 61, startPoint y: 231, endPoint x: 66, endPoint y: 231, distance: 4.9
click at [61, 231] on button "Restrições Novo Mundo" at bounding box center [67, 232] width 81 height 17
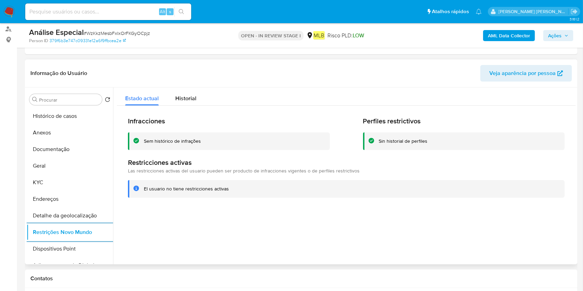
drag, startPoint x: 65, startPoint y: 242, endPoint x: 114, endPoint y: 244, distance: 49.8
click at [64, 244] on button "Dispositivos Point" at bounding box center [70, 249] width 86 height 17
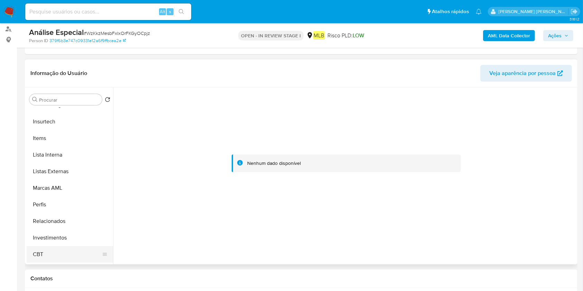
scroll to position [313, 0]
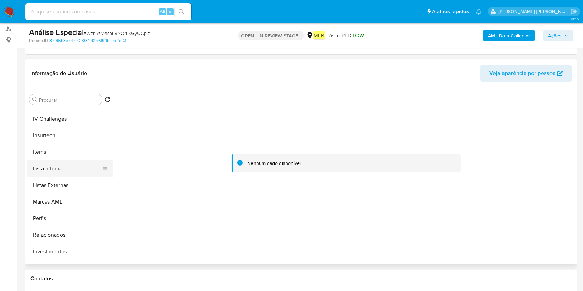
click at [63, 171] on button "Lista Interna" at bounding box center [67, 168] width 81 height 17
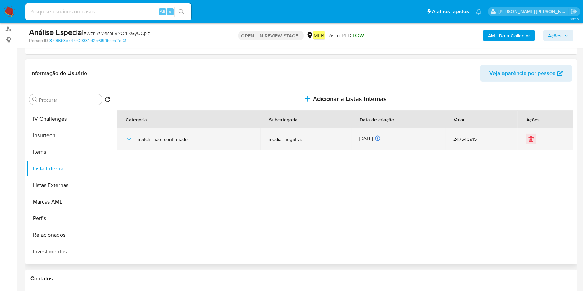
click at [131, 142] on icon "button" at bounding box center [129, 139] width 8 height 8
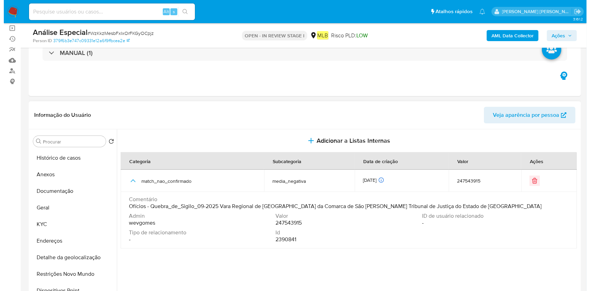
scroll to position [92, 0]
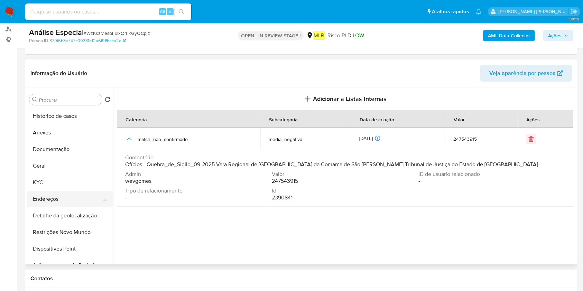
click at [58, 196] on button "Endereços" at bounding box center [67, 199] width 81 height 17
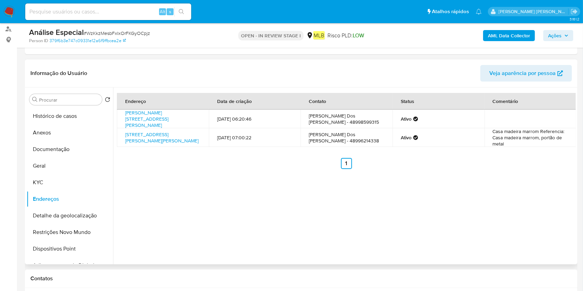
click at [123, 115] on td "Rua Dona Vicentina Goulart 186, Florianópolis, Santa Catarina, 88095240, Brasil…" at bounding box center [163, 119] width 92 height 19
drag, startPoint x: 121, startPoint y: 111, endPoint x: 153, endPoint y: 121, distance: 33.0
click at [152, 122] on td "Rua Dona Vicentina Goulart 186, Florianópolis, Santa Catarina, 88095240, Brasil…" at bounding box center [163, 119] width 92 height 19
copy link "Rua Dona Vicentina Goulart 186, Florianópolis"
click at [86, 112] on button "Histórico de casos" at bounding box center [67, 116] width 81 height 17
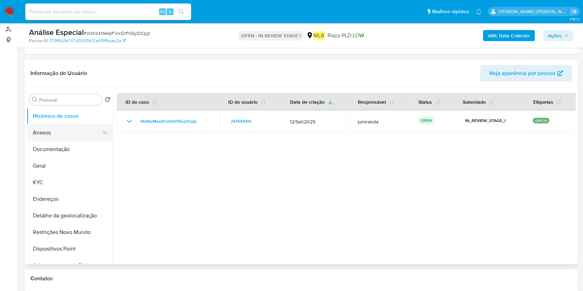
drag, startPoint x: 66, startPoint y: 136, endPoint x: 73, endPoint y: 133, distance: 7.7
click at [66, 136] on button "Anexos" at bounding box center [67, 132] width 81 height 17
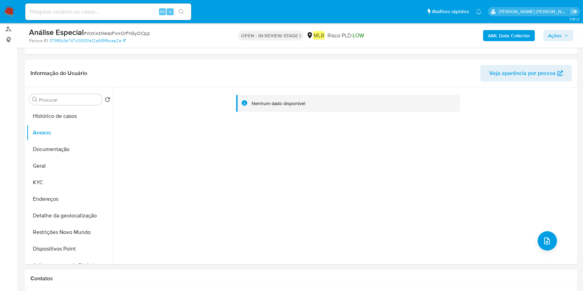
click at [506, 34] on b "AML Data Collector" at bounding box center [509, 35] width 42 height 11
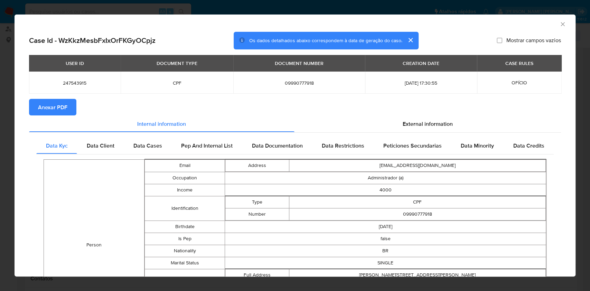
click at [50, 113] on span "Anexar PDF" at bounding box center [52, 107] width 29 height 15
click at [559, 21] on icon "Fechar a janela" at bounding box center [562, 24] width 7 height 7
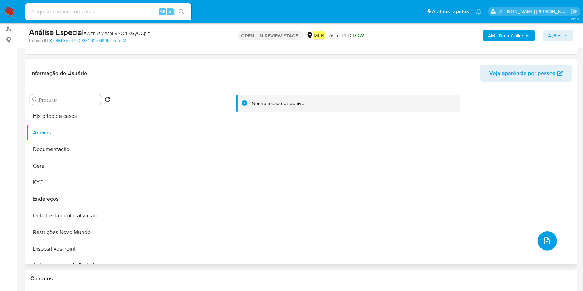
click at [543, 237] on icon "upload-file" at bounding box center [547, 241] width 8 height 8
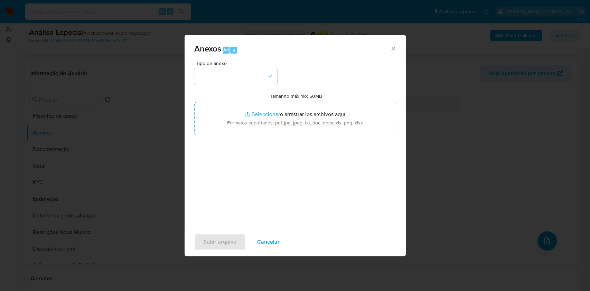
click at [233, 91] on div "Tipo de anexo Tamanho máximo: 50MB Seleccionar archivos Seleccionar o arrastrar…" at bounding box center [295, 142] width 202 height 163
click at [248, 73] on button "button" at bounding box center [235, 76] width 83 height 17
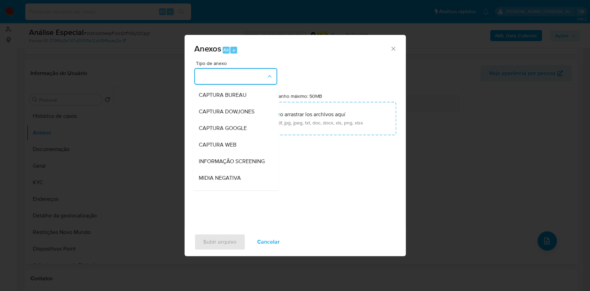
click at [123, 136] on div "Anexos Alt a Tipo de anexo CAPTURA BUREAU CAPTURA DOWJONES CAPTURA GOOGLE CAPTU…" at bounding box center [295, 145] width 590 height 291
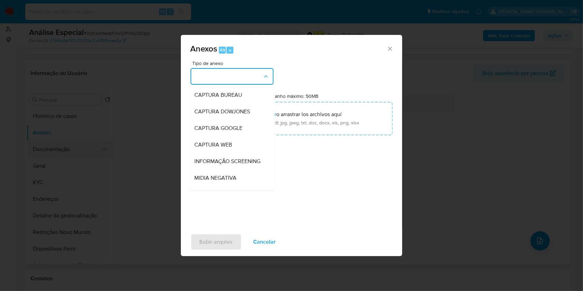
click at [33, 148] on button "Documentação" at bounding box center [67, 149] width 81 height 17
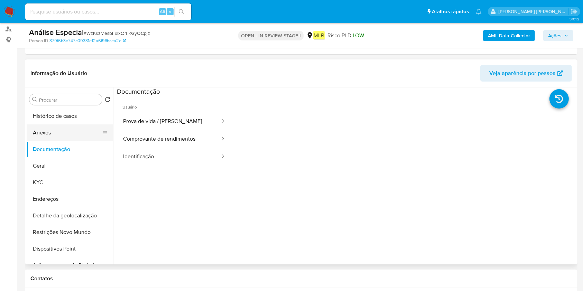
click at [48, 140] on button "Anexos" at bounding box center [67, 132] width 81 height 17
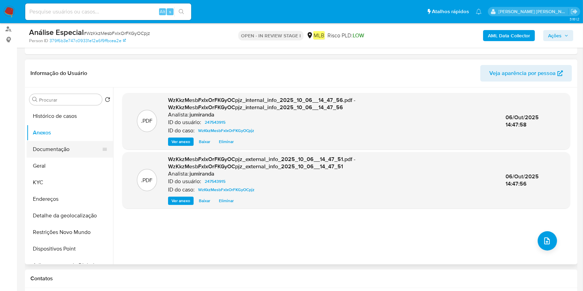
click at [60, 151] on button "Documentação" at bounding box center [67, 149] width 81 height 17
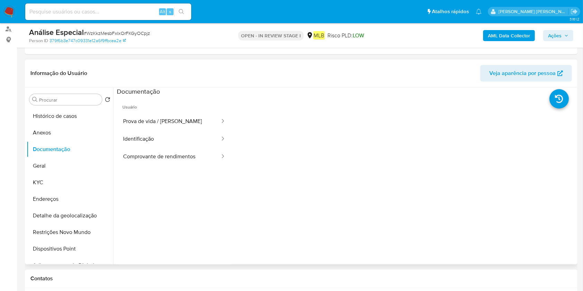
drag, startPoint x: 38, startPoint y: 134, endPoint x: 224, endPoint y: 203, distance: 198.7
click at [38, 134] on button "Anexos" at bounding box center [70, 132] width 86 height 17
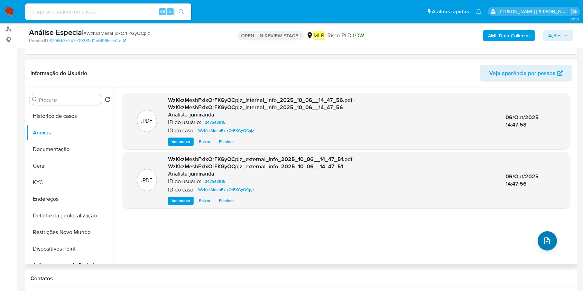
click at [552, 245] on div ".PDF WzKkzMesbFxIxOrFKGyOCpjz_internal_info_2025_10_06__14_47_56.pdf - WzKkzMes…" at bounding box center [346, 176] width 448 height 166
click at [541, 245] on button "upload-file" at bounding box center [547, 240] width 19 height 19
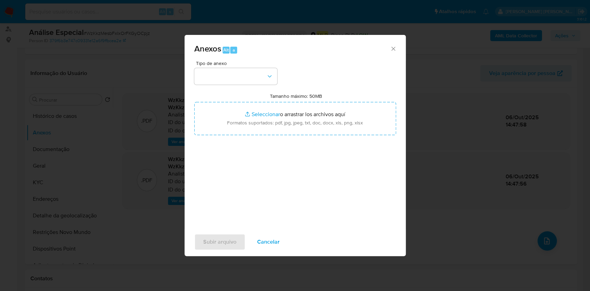
click at [235, 87] on div "Tipo de anexo Tamanho máximo: 50MB Seleccionar archivos Seleccionar o arrastrar…" at bounding box center [295, 142] width 202 height 163
click at [242, 81] on button "button" at bounding box center [235, 76] width 83 height 17
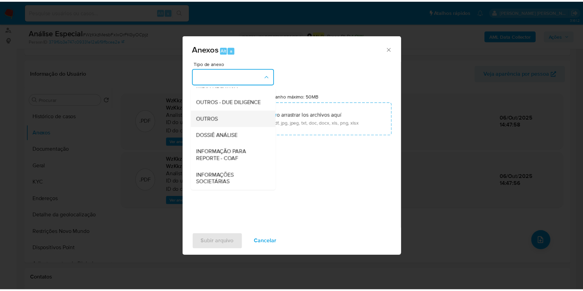
scroll to position [61, 0]
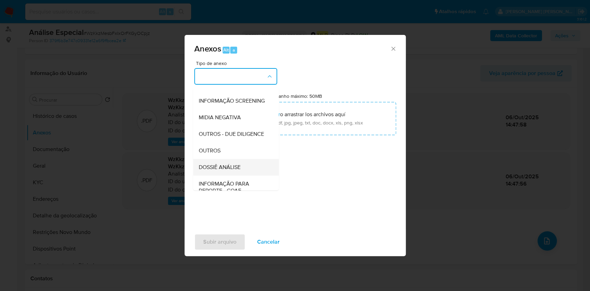
click at [221, 176] on div "DOSSIÊ ANÁLISE" at bounding box center [233, 167] width 71 height 17
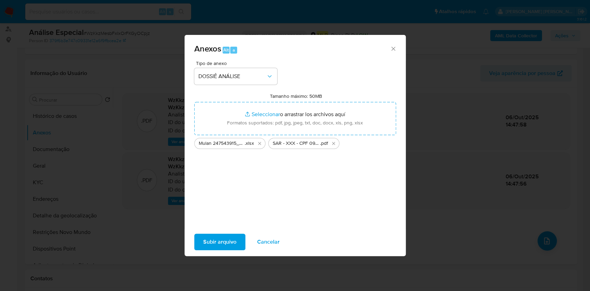
click at [216, 240] on span "Subir arquivo" at bounding box center [219, 241] width 33 height 15
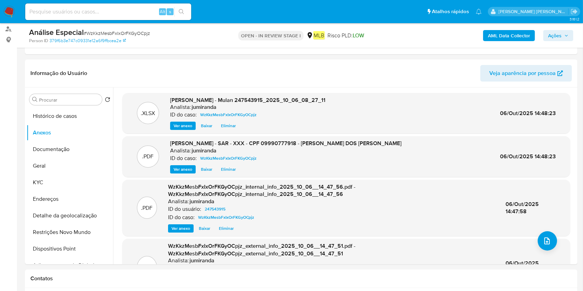
click at [556, 29] on div "AML Data Collector Ações" at bounding box center [483, 35] width 179 height 16
click at [558, 35] on span "Ações" at bounding box center [554, 35] width 13 height 11
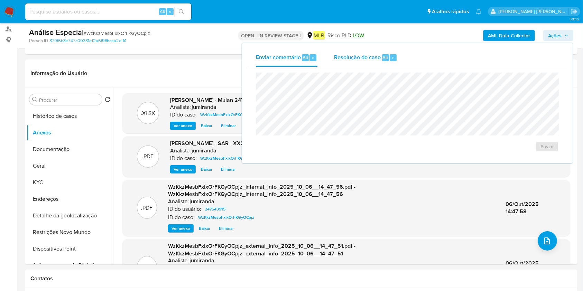
drag, startPoint x: 352, startPoint y: 60, endPoint x: 352, endPoint y: 66, distance: 5.9
click at [352, 61] on span "Resolução do caso" at bounding box center [357, 57] width 47 height 8
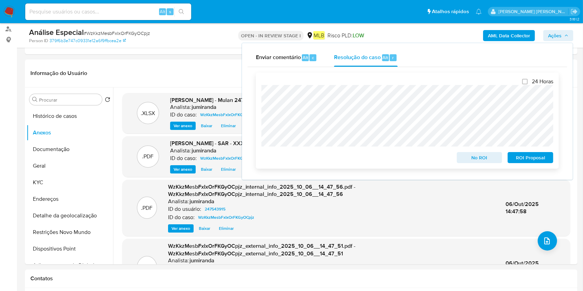
click at [541, 159] on span "ROI Proposal" at bounding box center [530, 158] width 36 height 10
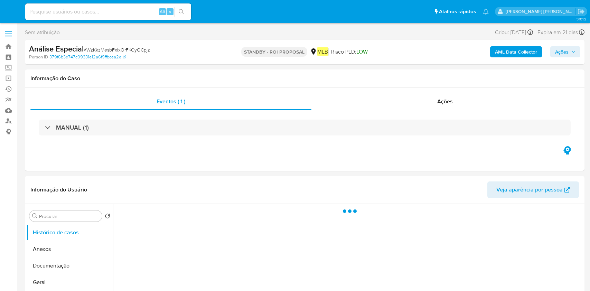
select select "10"
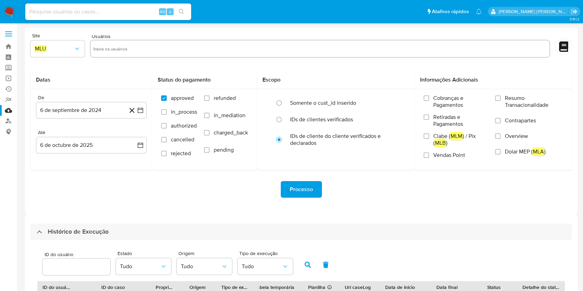
select select "10"
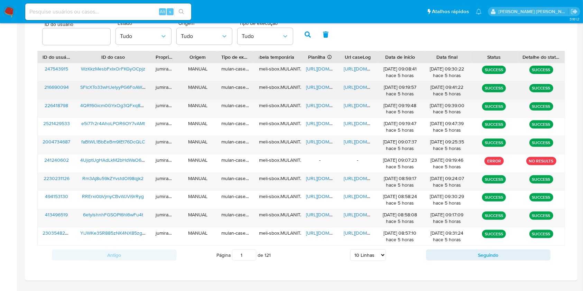
click at [323, 84] on span "[URL][DOMAIN_NAME]" at bounding box center [330, 87] width 48 height 7
click at [350, 89] on span "[URL][DOMAIN_NAME]" at bounding box center [368, 87] width 48 height 7
click at [130, 90] on span "SFlcXTo33wHJelyyPG6FoAWM" at bounding box center [113, 87] width 66 height 7
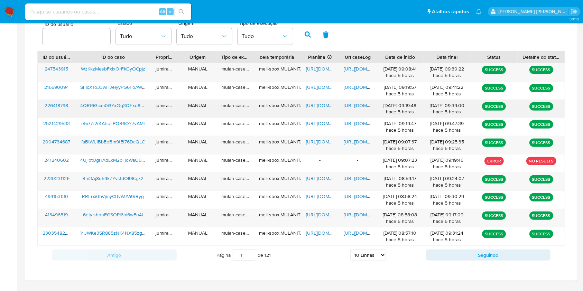
click at [326, 104] on span "https://docs.google.com/spreadsheets/d/1jxUdI9TaSrvKV-ZoAsxOsvY2jw84JCNXmB8cY-W…" at bounding box center [330, 105] width 48 height 7
click at [346, 106] on span "https://docs.google.com/document/d/1GFBWRlzTpxCNxK8EBrms8ZqdYwCbOi-Vzxg_cS-tYO4…" at bounding box center [368, 105] width 48 height 7
click at [87, 104] on span "4QRf6Gicm0GYxOg3QFxq8zTJ" at bounding box center [113, 105] width 67 height 7
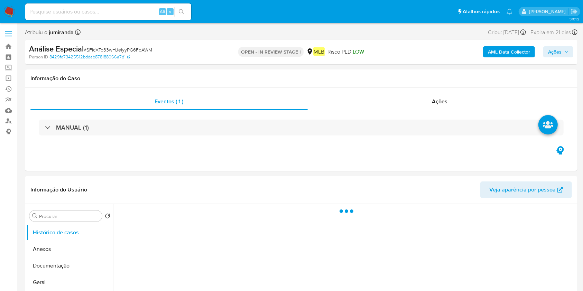
select select "10"
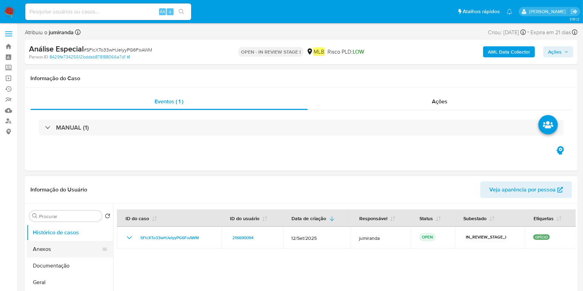
drag, startPoint x: 72, startPoint y: 250, endPoint x: 75, endPoint y: 242, distance: 8.9
click at [72, 250] on button "Anexos" at bounding box center [67, 249] width 81 height 17
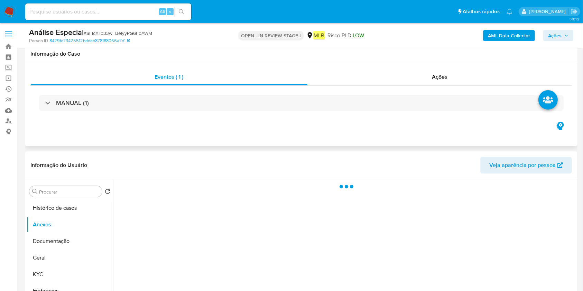
scroll to position [138, 0]
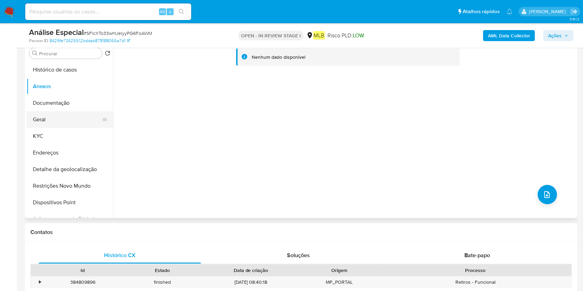
click at [46, 125] on button "Geral" at bounding box center [67, 119] width 81 height 17
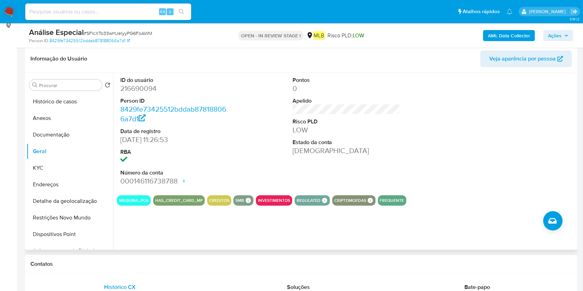
scroll to position [92, 0]
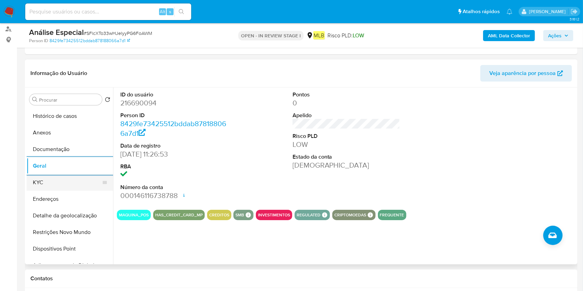
click at [32, 184] on button "KYC" at bounding box center [67, 182] width 81 height 17
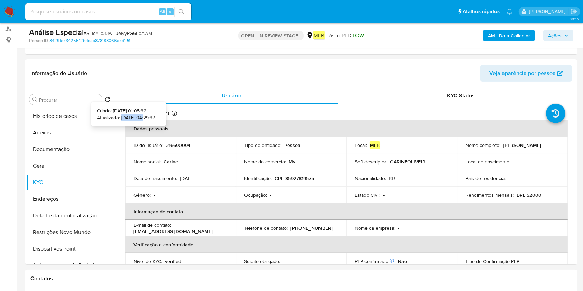
drag, startPoint x: 135, startPoint y: 116, endPoint x: 267, endPoint y: 9, distance: 169.6
click at [110, 116] on p "Atualizado: [DATE] 04:29:37" at bounding box center [126, 117] width 58 height 7
copy p "[DATE]"
click at [58, 151] on button "Documentação" at bounding box center [67, 149] width 81 height 17
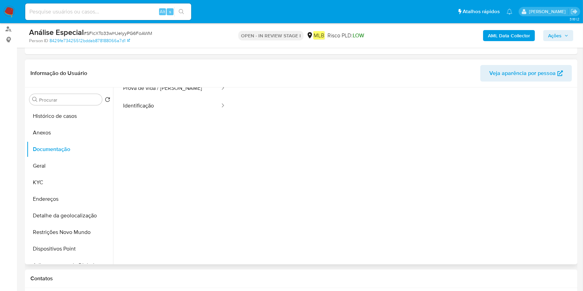
scroll to position [56, 0]
click at [58, 182] on button "KYC" at bounding box center [67, 182] width 81 height 17
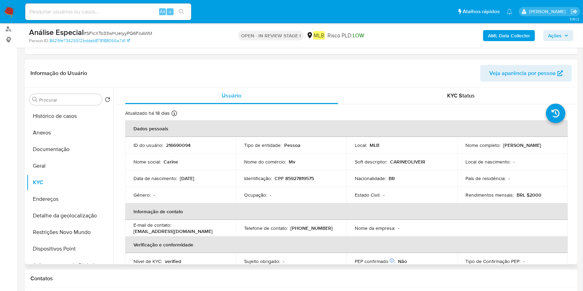
click at [233, 207] on th "Informação de contato" at bounding box center [346, 211] width 443 height 17
click at [266, 188] on td "Ocupação : -" at bounding box center [291, 195] width 111 height 17
click at [37, 164] on button "Geral" at bounding box center [67, 166] width 81 height 17
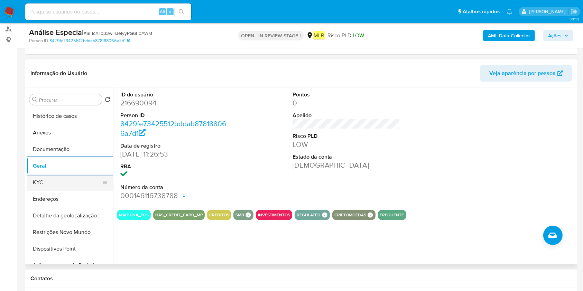
drag, startPoint x: 56, startPoint y: 179, endPoint x: 109, endPoint y: 178, distance: 52.9
click at [56, 179] on button "KYC" at bounding box center [67, 182] width 81 height 17
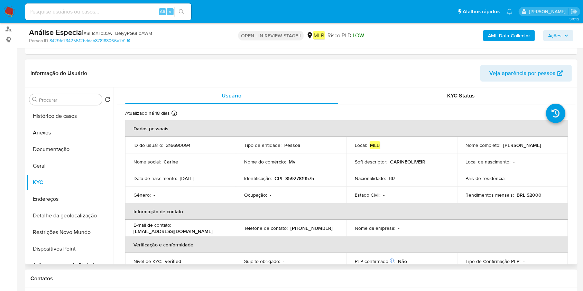
click at [26, 199] on div "Procurar Retornar ao pedido padrão Histórico de casos Anexos Documentação Geral…" at bounding box center [301, 175] width 552 height 177
click at [41, 194] on button "Endereços" at bounding box center [67, 199] width 81 height 17
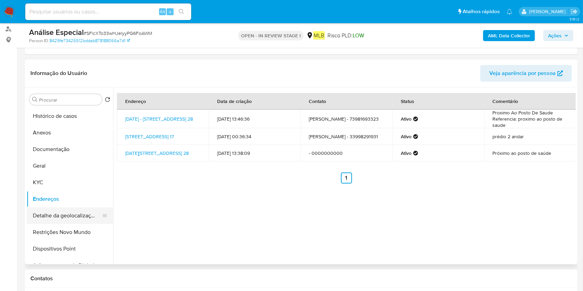
click at [58, 211] on button "Detalhe da geolocalização" at bounding box center [67, 215] width 81 height 17
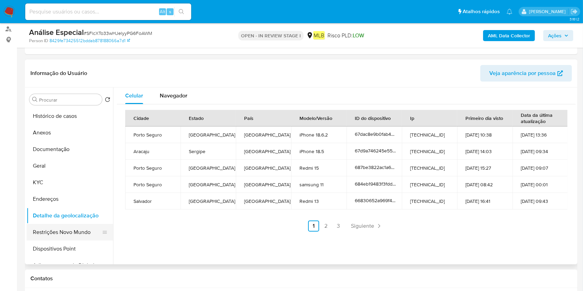
click at [39, 236] on button "Restrições Novo Mundo" at bounding box center [67, 232] width 81 height 17
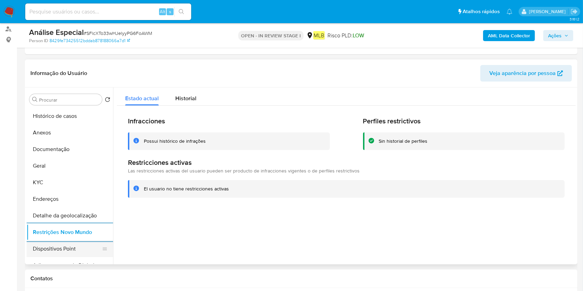
click at [44, 248] on button "Dispositivos Point" at bounding box center [67, 249] width 81 height 17
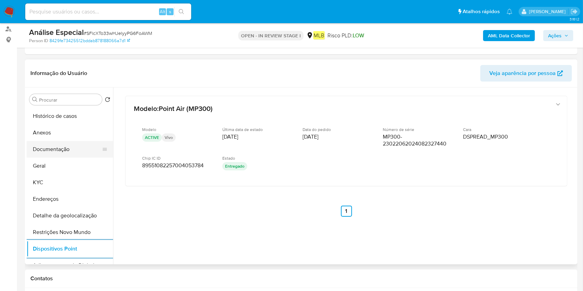
click at [44, 153] on button "Documentação" at bounding box center [67, 149] width 81 height 17
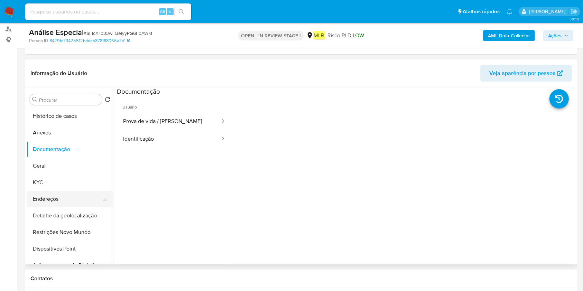
click at [55, 193] on button "Endereços" at bounding box center [67, 199] width 81 height 17
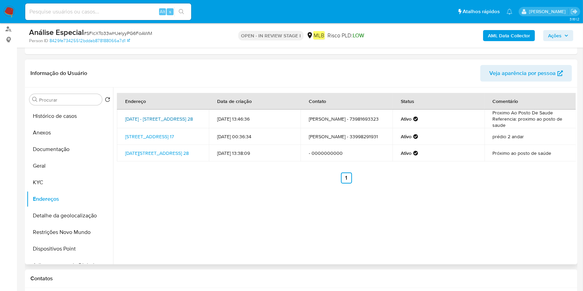
drag, startPoint x: 123, startPoint y: 110, endPoint x: 161, endPoint y: 118, distance: 39.0
click at [161, 118] on td "[DATE] - [STREET_ADDRESS] 28" at bounding box center [163, 119] width 92 height 19
copy link "[DATE] - [GEOGRAPHIC_DATA] 28, [GEOGRAPHIC_DATA]"
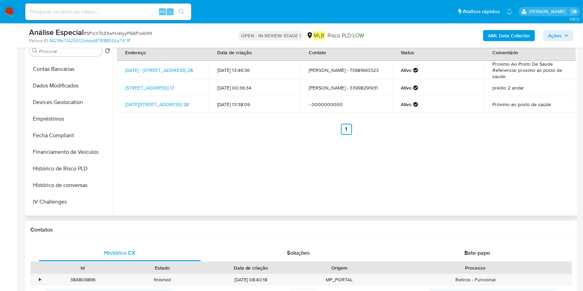
scroll to position [359, 0]
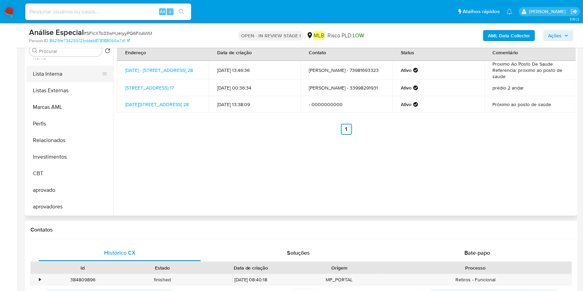
click at [78, 76] on button "Lista Interna" at bounding box center [67, 74] width 81 height 17
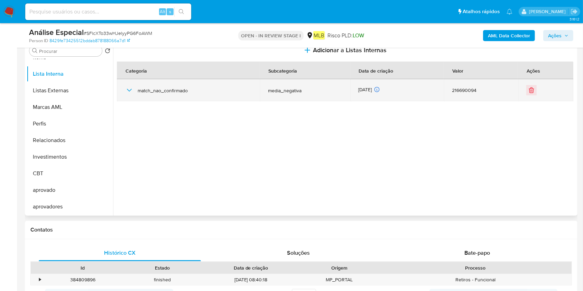
click at [133, 88] on icon "button" at bounding box center [129, 90] width 8 height 8
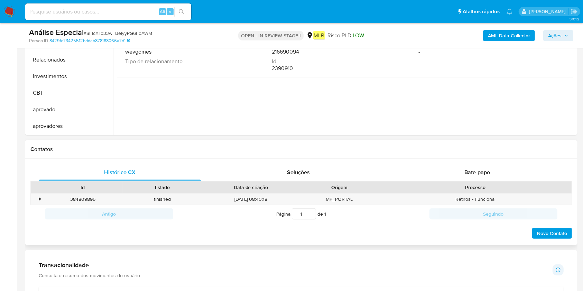
scroll to position [94, 0]
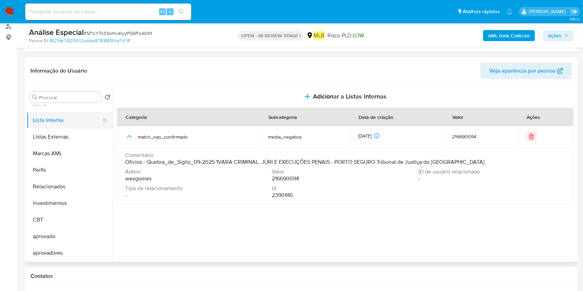
click at [79, 115] on button "Lista Interna" at bounding box center [67, 120] width 81 height 17
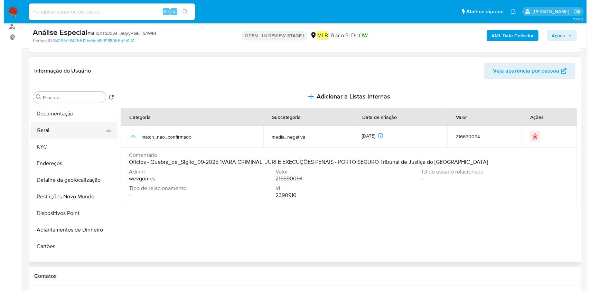
scroll to position [0, 0]
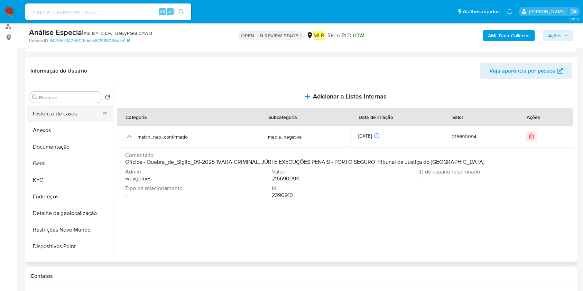
click at [82, 112] on button "Histórico de casos" at bounding box center [67, 113] width 81 height 17
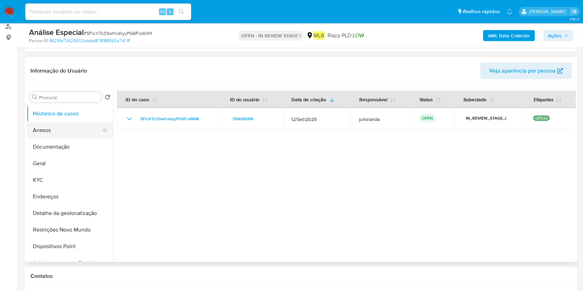
click at [54, 131] on button "Anexos" at bounding box center [67, 130] width 81 height 17
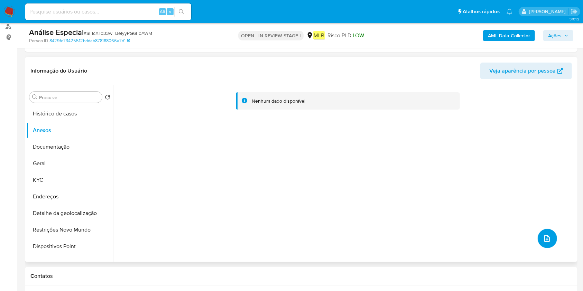
click at [538, 243] on button "upload-file" at bounding box center [547, 238] width 19 height 19
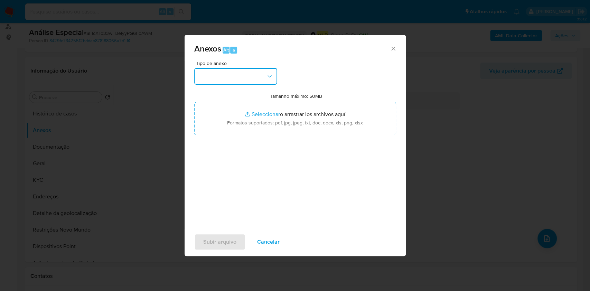
click at [241, 74] on button "button" at bounding box center [235, 76] width 83 height 17
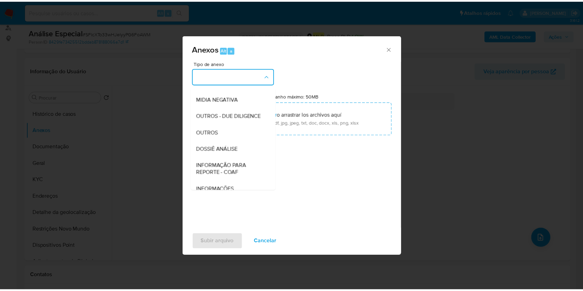
scroll to position [106, 0]
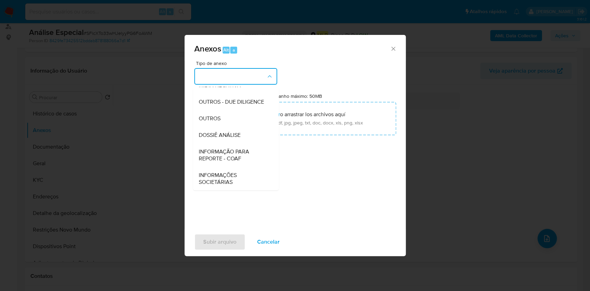
click at [467, 94] on div "Anexos Alt a Tipo de anexo CAPTURA BUREAU CAPTURA DOWJONES CAPTURA GOOGLE CAPTU…" at bounding box center [295, 145] width 590 height 291
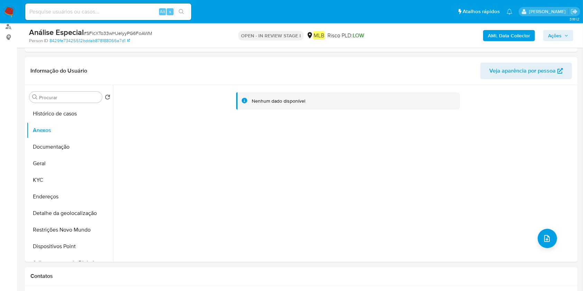
click at [508, 37] on b "AML Data Collector" at bounding box center [509, 35] width 42 height 11
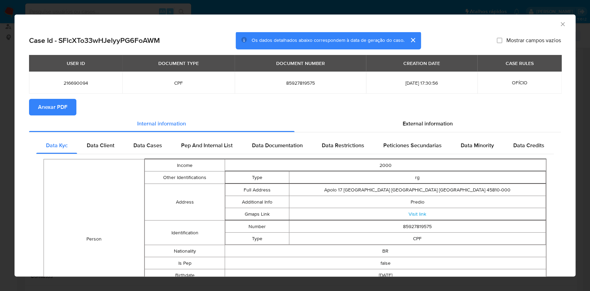
click at [63, 107] on span "Anexar PDF" at bounding box center [52, 107] width 29 height 15
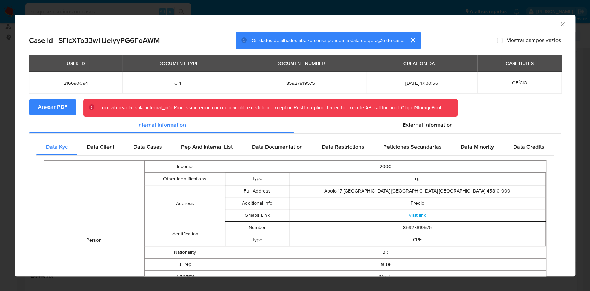
click at [559, 23] on icon "Fechar a janela" at bounding box center [562, 24] width 7 height 7
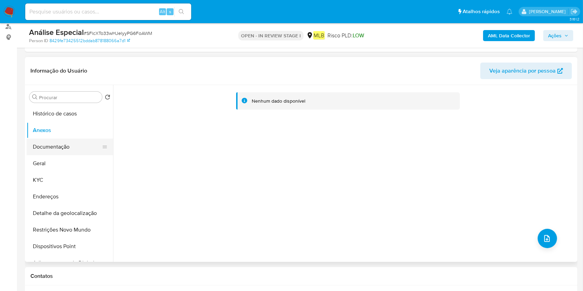
click at [47, 143] on button "Documentação" at bounding box center [67, 147] width 81 height 17
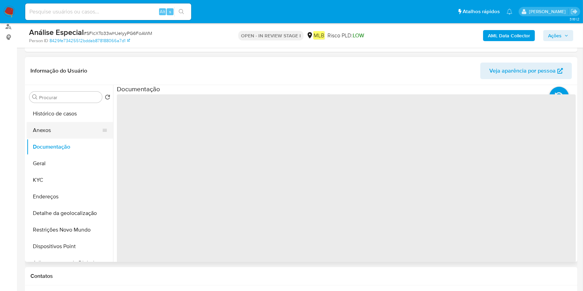
click at [52, 129] on button "Anexos" at bounding box center [67, 130] width 81 height 17
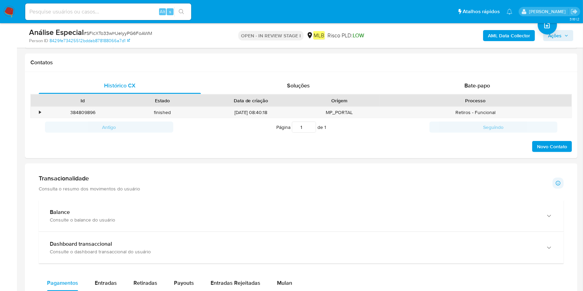
scroll to position [323, 0]
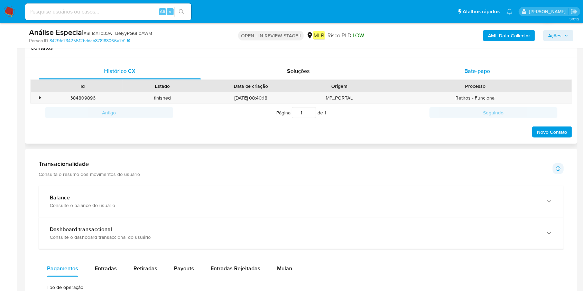
click at [470, 72] on span "Bate-papo" at bounding box center [477, 71] width 26 height 8
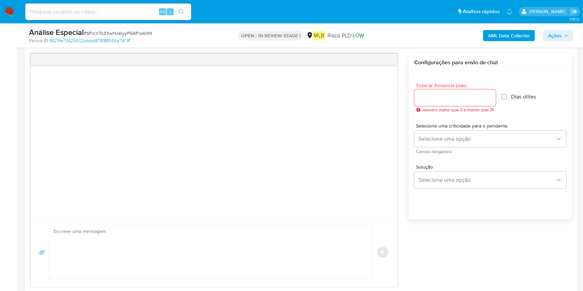
scroll to position [369, 0]
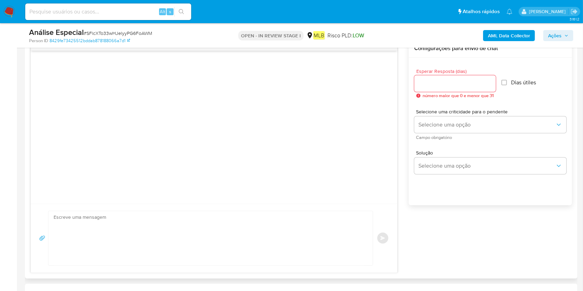
click at [183, 234] on textarea at bounding box center [209, 238] width 310 height 54
paste textarea "Olá! Estamos realizando uma verificação adicional de segurança em contas de usu…"
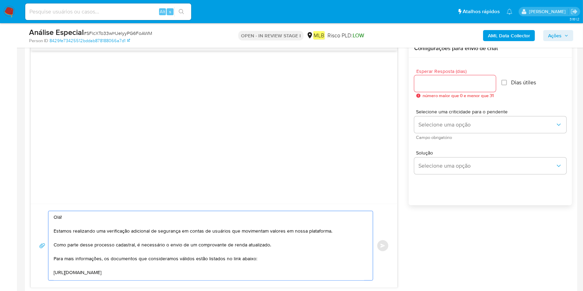
type textarea "Olá! Estamos realizando uma verificação adicional de segurança em contas de usu…"
click at [484, 78] on div at bounding box center [455, 83] width 82 height 17
click at [486, 82] on input "Esperar Resposta (dias)" at bounding box center [455, 83] width 82 height 9
click at [491, 81] on input "1" at bounding box center [455, 83] width 82 height 9
click at [491, 81] on input "2" at bounding box center [454, 83] width 80 height 9
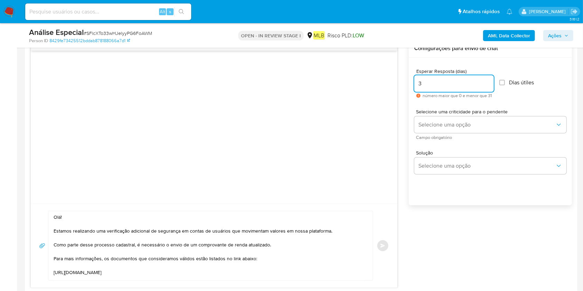
type input "3"
click at [491, 81] on input "3" at bounding box center [454, 83] width 80 height 9
click at [503, 81] on input "Dias útiles" at bounding box center [502, 83] width 6 height 6
checkbox input "true"
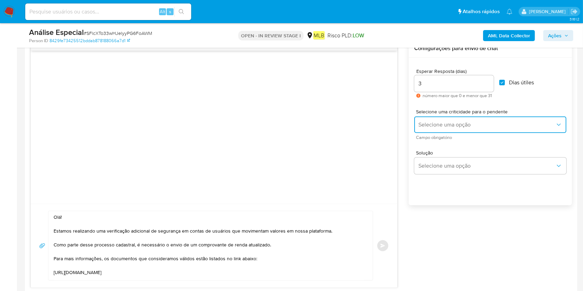
click at [465, 123] on span "Selecione uma opção" at bounding box center [486, 124] width 137 height 7
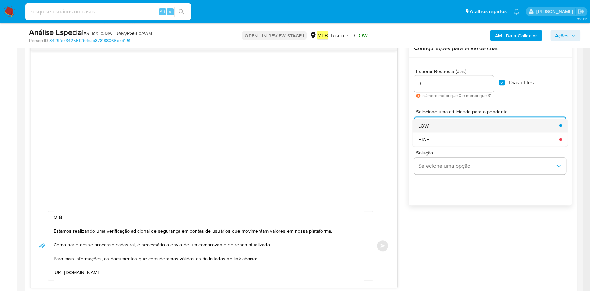
click at [475, 126] on div "LOW" at bounding box center [486, 126] width 137 height 14
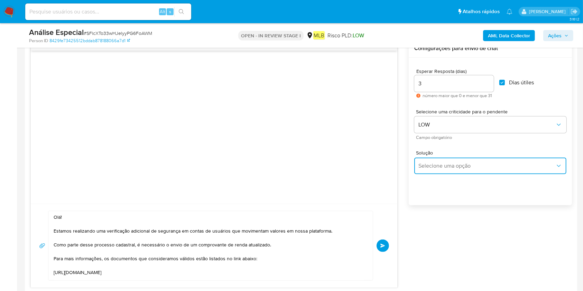
click at [462, 166] on span "Selecione uma opção" at bounding box center [486, 165] width 137 height 7
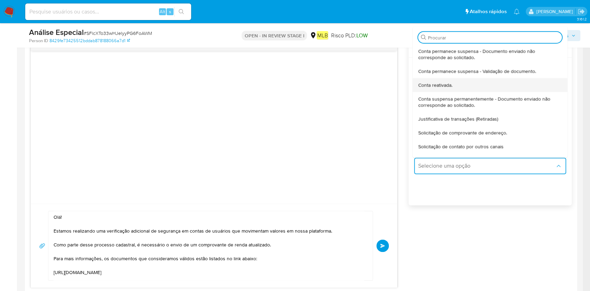
scroll to position [57, 0]
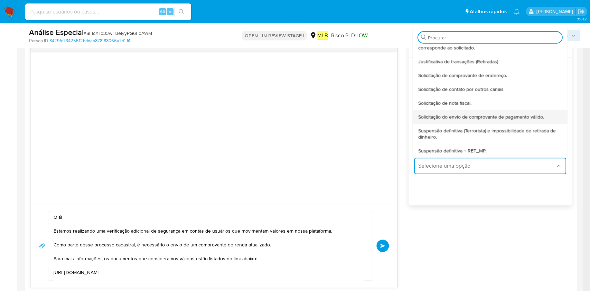
click at [518, 117] on span "Solicitação do envio de comprovante de pagamento válido." at bounding box center [481, 117] width 126 height 6
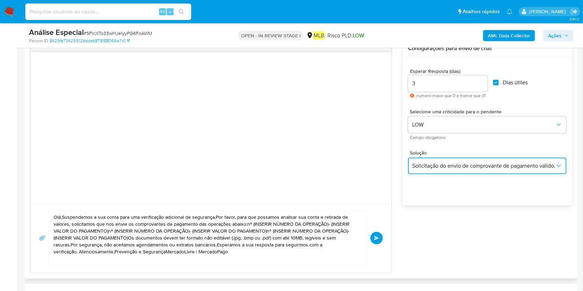
click at [476, 167] on span "Solicitação do envio de comprovante de pagamento válido." at bounding box center [483, 165] width 143 height 7
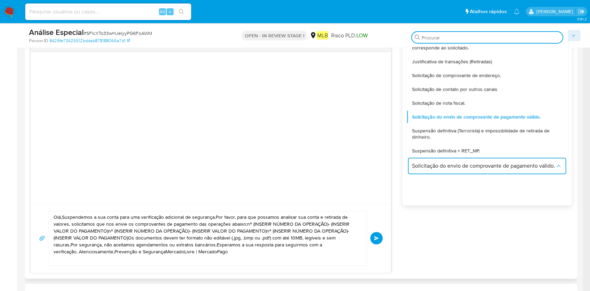
click at [256, 252] on textarea "Olá,Suspendemos a sua conta para uma verificação adicional de segurança.Por fav…" at bounding box center [206, 238] width 304 height 54
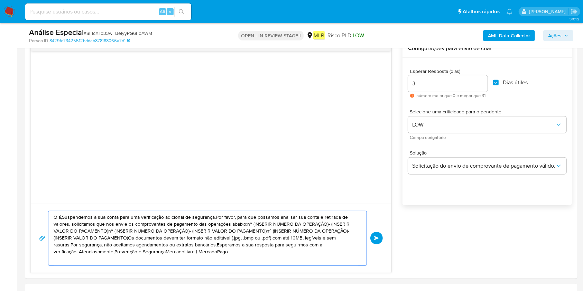
drag, startPoint x: 119, startPoint y: 241, endPoint x: 0, endPoint y: 195, distance: 127.8
paste textarea "! Estamos realizando uma verificação adicional de segurança em contas de usuári…"
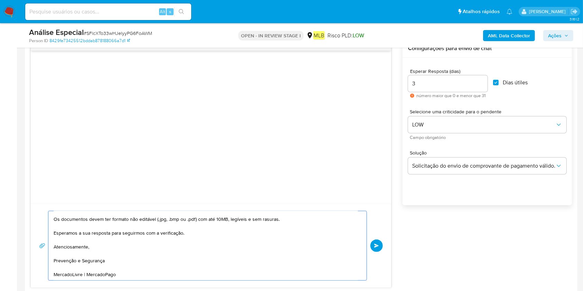
scroll to position [57, 0]
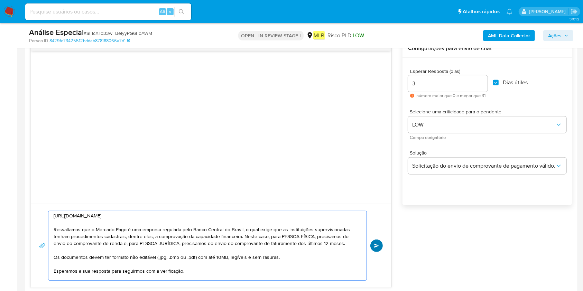
type textarea "Olá! Estamos realizando uma verificação adicional de segurança em contas de usu…"
click at [380, 245] on button "common.send" at bounding box center [376, 246] width 12 height 12
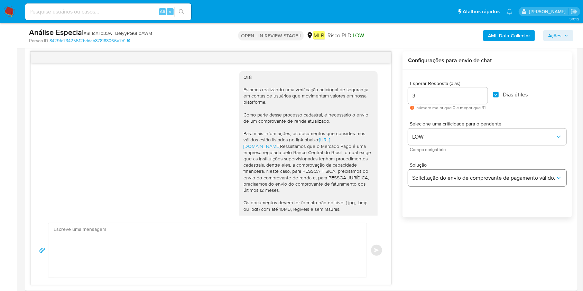
scroll to position [323, 0]
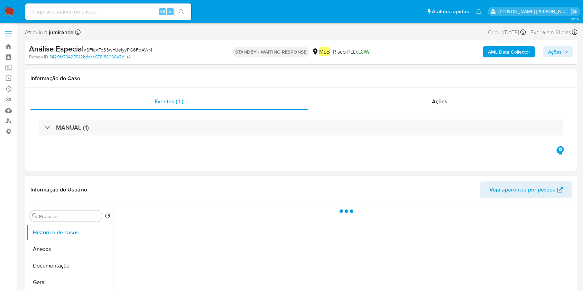
select select "10"
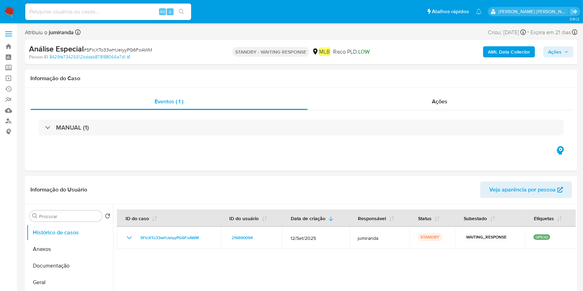
click at [133, 53] on div "Análise Especial # SFlcXTo33wHJelyyPG6FoAWM" at bounding box center [118, 49] width 179 height 10
click at [135, 49] on span "# SFlcXTo33wHJelyyPG6FoAWM" at bounding box center [118, 49] width 68 height 7
copy span "SFlcXTo33wHJelyyPG6FoAWM"
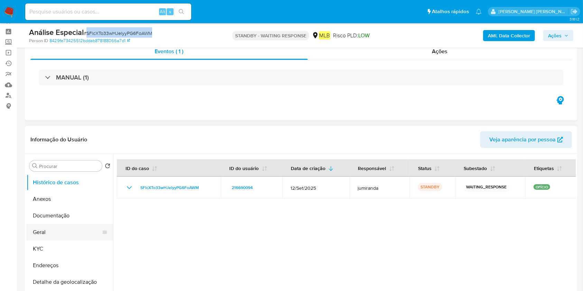
scroll to position [46, 0]
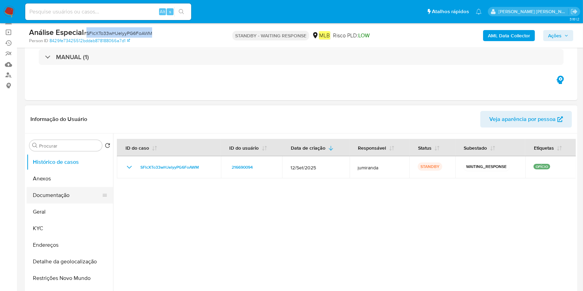
click at [61, 189] on button "Documentação" at bounding box center [67, 195] width 81 height 17
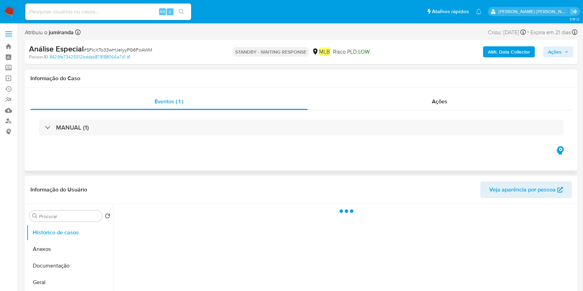
select select "10"
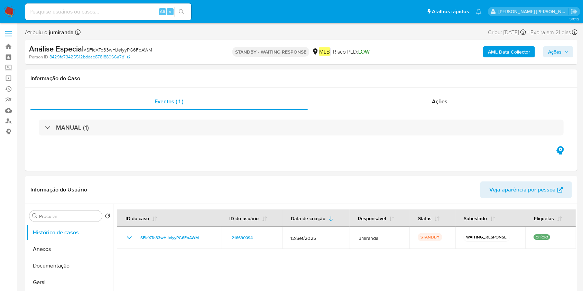
click at [48, 12] on input at bounding box center [108, 11] width 166 height 9
paste input "SFlcXTo33wHJelyyPG6FoAWM"
type input "SFlcXTo33wHJelyyPG6FoAWM"
click at [9, 46] on link "Bandeja" at bounding box center [41, 46] width 82 height 11
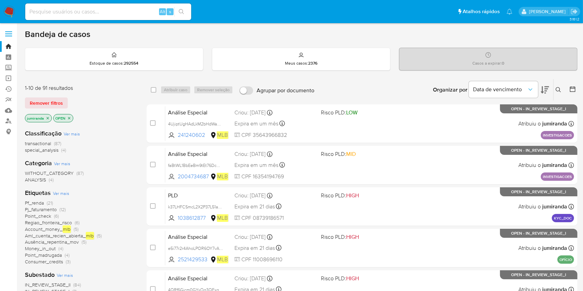
click at [556, 87] on icon at bounding box center [559, 90] width 6 height 6
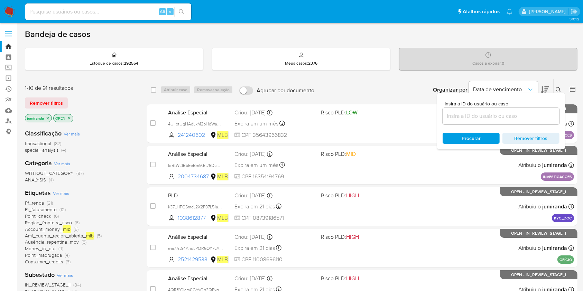
click at [509, 112] on input at bounding box center [501, 116] width 117 height 9
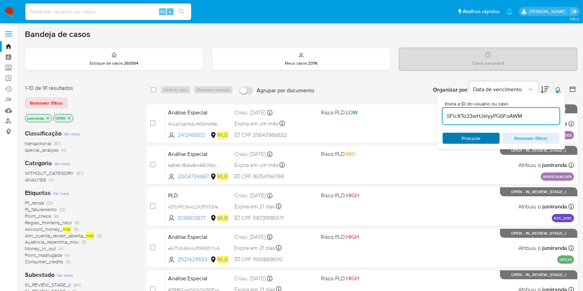
type input "SFlcXTo33wHJelyyPG6FoAWM"
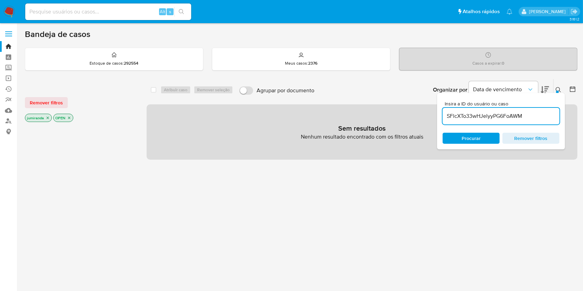
click at [66, 117] on p "OPEN" at bounding box center [63, 118] width 19 height 8
click at [68, 117] on icon "close-filter" at bounding box center [69, 118] width 4 height 4
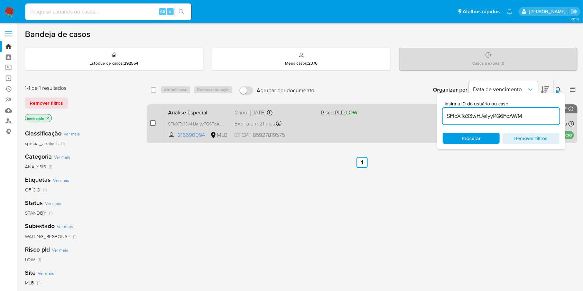
click at [152, 123] on input "checkbox" at bounding box center [153, 123] width 6 height 6
checkbox input "true"
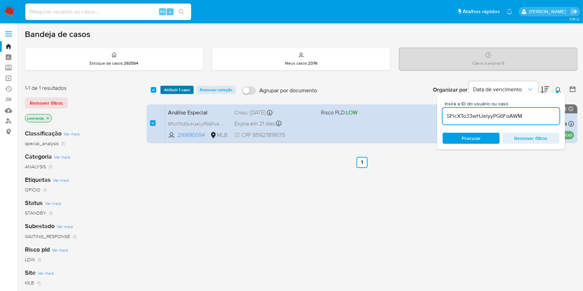
click at [178, 91] on span "Atribuir 1 caso" at bounding box center [177, 89] width 26 height 7
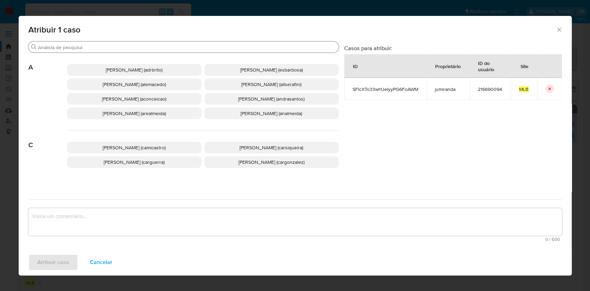
click at [103, 48] on input "Buscar" at bounding box center [187, 47] width 298 height 6
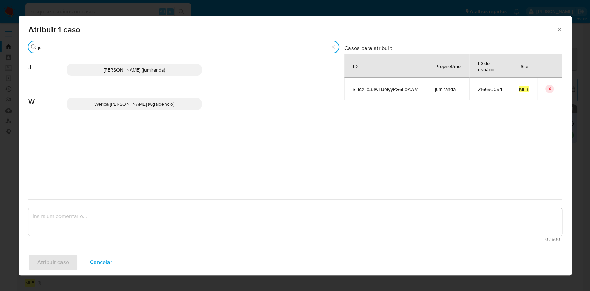
type input "ju"
click at [104, 67] on span "[PERSON_NAME] (jumiranda)" at bounding box center [134, 69] width 61 height 7
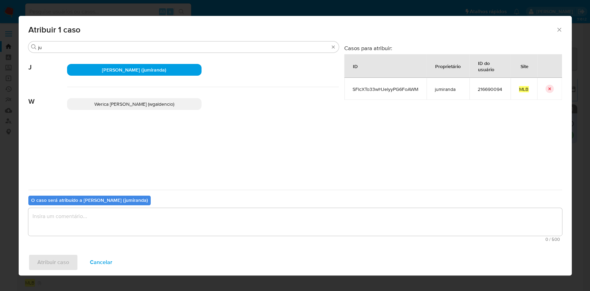
click at [150, 214] on textarea "assign-modal" at bounding box center [295, 222] width 534 height 28
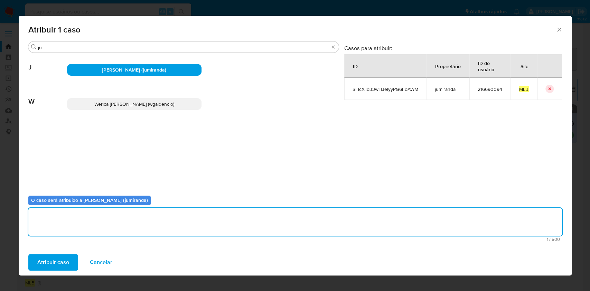
click at [56, 259] on span "Atribuir caso" at bounding box center [53, 262] width 32 height 15
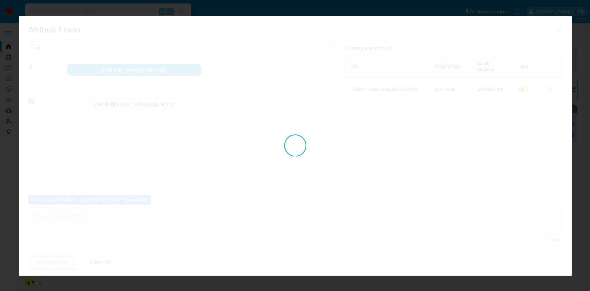
checkbox input "false"
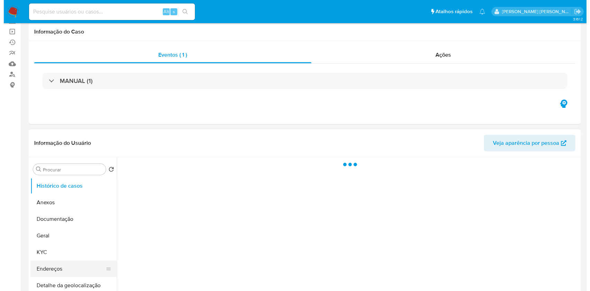
scroll to position [92, 0]
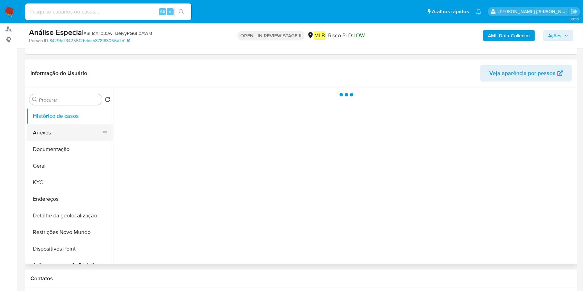
select select "10"
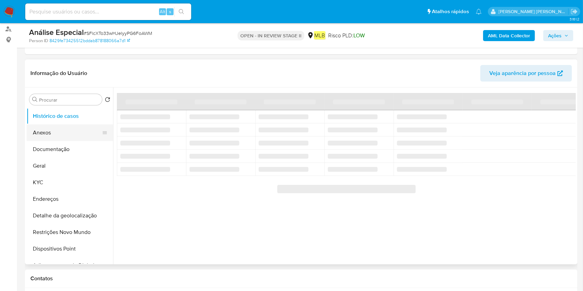
click at [55, 127] on button "Anexos" at bounding box center [67, 132] width 81 height 17
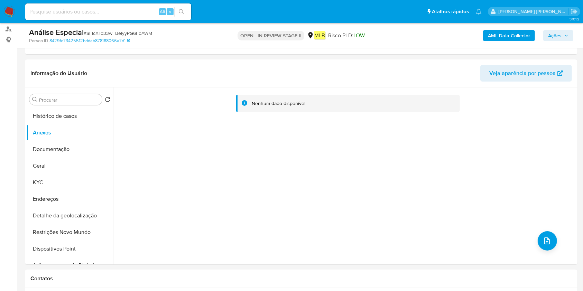
click at [512, 31] on b "AML Data Collector" at bounding box center [509, 35] width 42 height 11
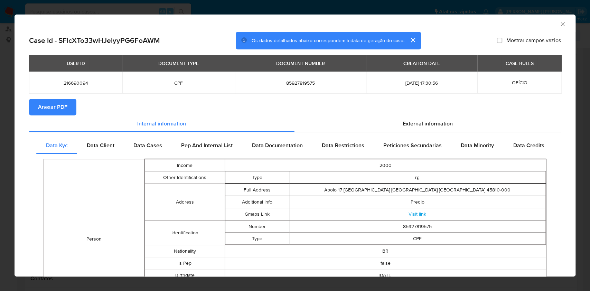
click at [49, 112] on span "Anexar PDF" at bounding box center [52, 107] width 29 height 15
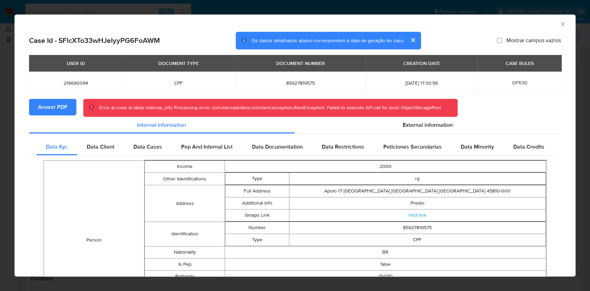
click at [559, 25] on icon "Fechar a janela" at bounding box center [562, 24] width 7 height 7
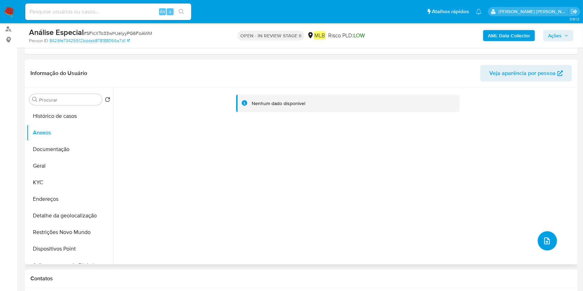
click at [544, 240] on icon "upload-file" at bounding box center [547, 241] width 6 height 7
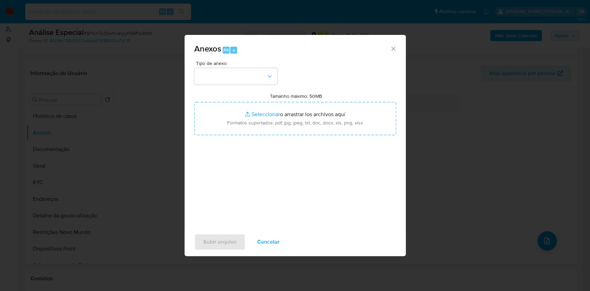
click at [469, 46] on div "Anexos Alt a Tipo de anexo Tamanho máximo: 50MB Seleccionar archivos Selecciona…" at bounding box center [295, 145] width 590 height 291
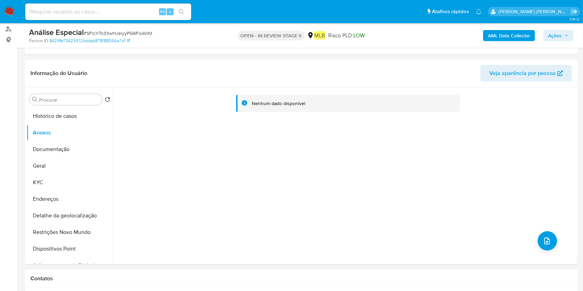
drag, startPoint x: 337, startPoint y: 173, endPoint x: 259, endPoint y: 9, distance: 181.9
click at [337, 173] on div "Nenhum dado disponível" at bounding box center [344, 175] width 463 height 177
click at [546, 242] on icon "upload-file" at bounding box center [547, 241] width 6 height 7
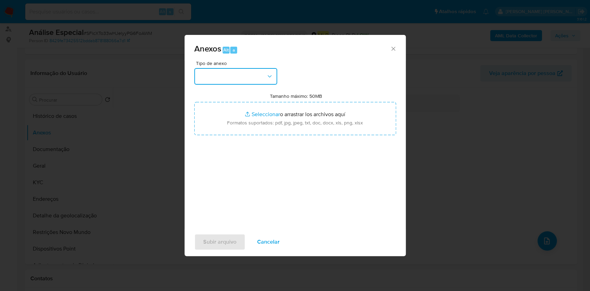
click at [254, 72] on button "button" at bounding box center [235, 76] width 83 height 17
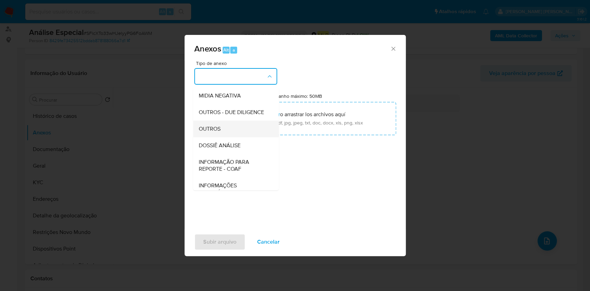
scroll to position [106, 0]
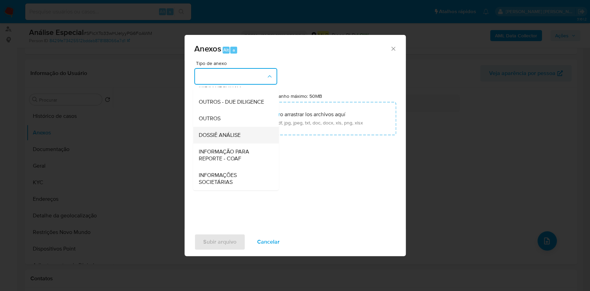
click at [238, 128] on div "DOSSIÊ ANÁLISE" at bounding box center [233, 135] width 71 height 17
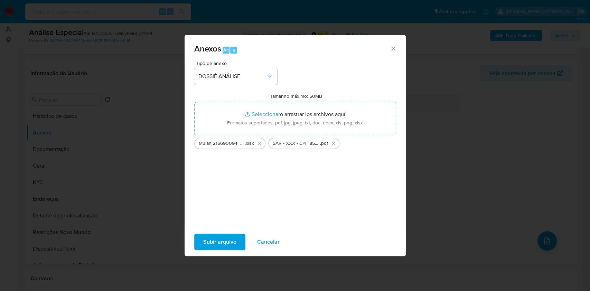
click at [218, 242] on span "Subir arquivo" at bounding box center [219, 241] width 33 height 15
click at [202, 240] on button "Subir arquivo" at bounding box center [219, 242] width 51 height 17
click at [268, 248] on span "Cancelar" at bounding box center [268, 241] width 22 height 15
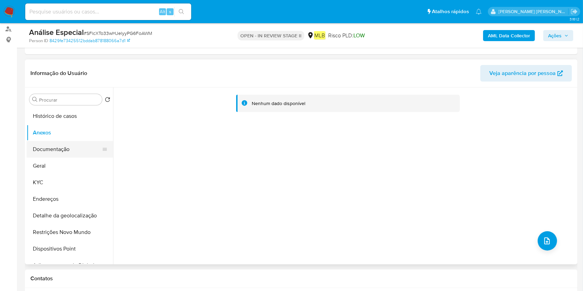
click at [52, 145] on button "Documentação" at bounding box center [67, 149] width 81 height 17
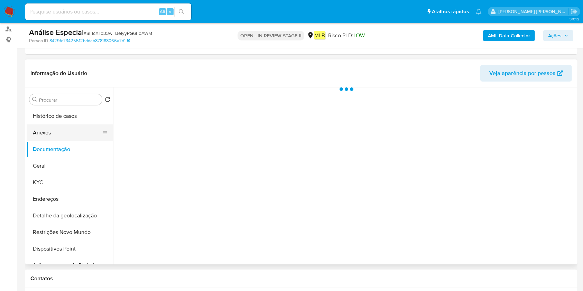
click at [63, 135] on button "Anexos" at bounding box center [67, 132] width 81 height 17
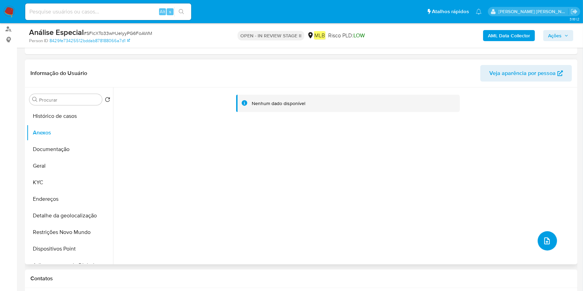
click at [545, 232] on button "upload-file" at bounding box center [547, 240] width 19 height 19
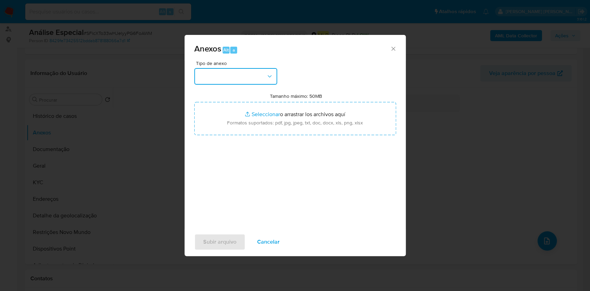
click at [242, 68] on button "button" at bounding box center [235, 76] width 83 height 17
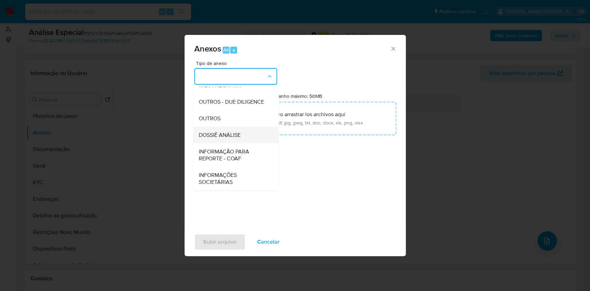
click at [227, 131] on div "DOSSIÊ ANÁLISE" at bounding box center [233, 135] width 71 height 17
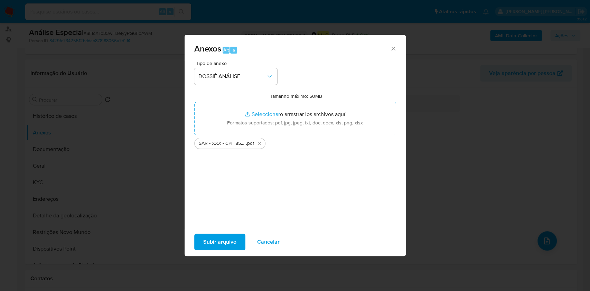
click at [222, 237] on span "Subir arquivo" at bounding box center [219, 241] width 33 height 15
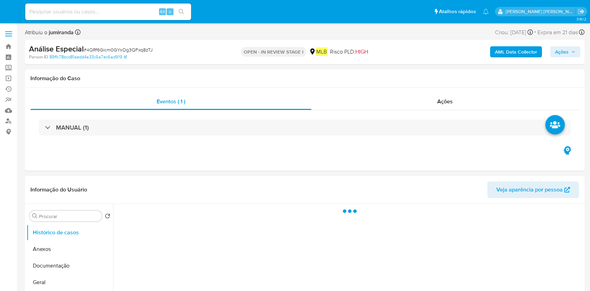
select select "10"
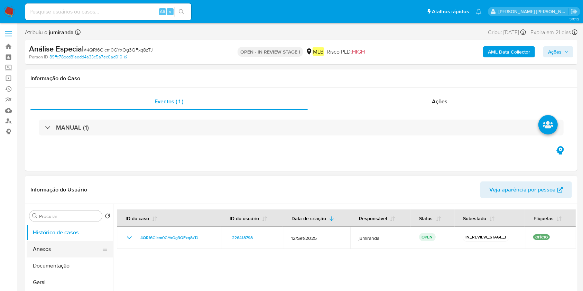
click at [34, 255] on button "Anexos" at bounding box center [67, 249] width 81 height 17
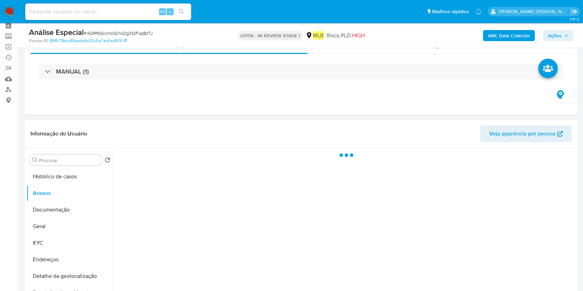
scroll to position [46, 0]
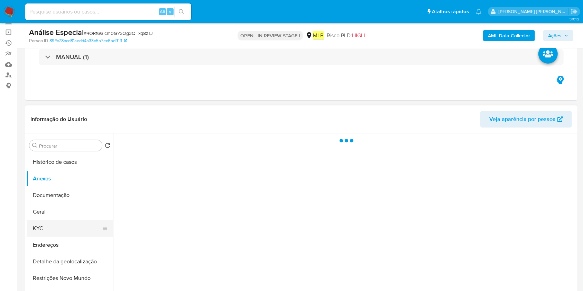
click at [50, 227] on button "KYC" at bounding box center [67, 228] width 81 height 17
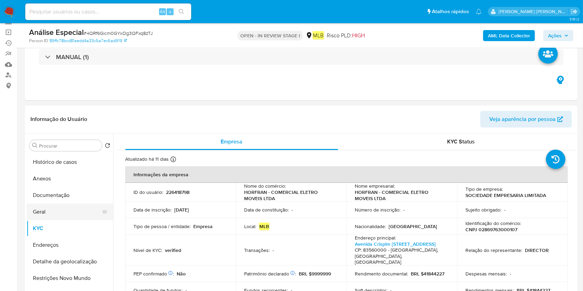
click at [50, 215] on button "Geral" at bounding box center [67, 212] width 81 height 17
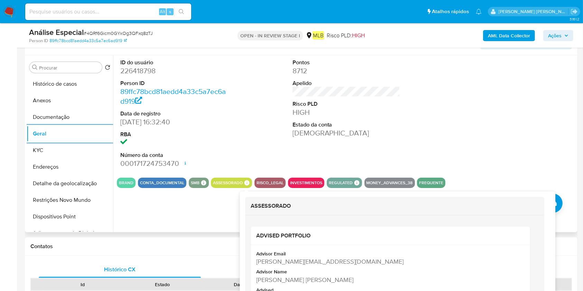
scroll to position [138, 0]
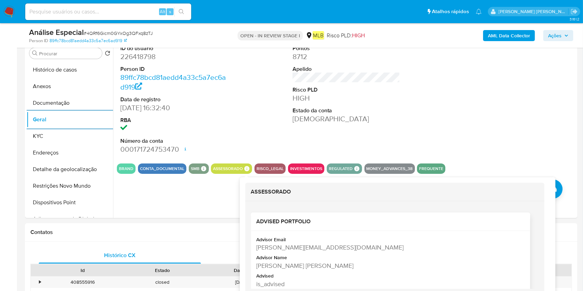
click at [279, 264] on div "[PERSON_NAME] [PERSON_NAME]" at bounding box center [389, 265] width 267 height 9
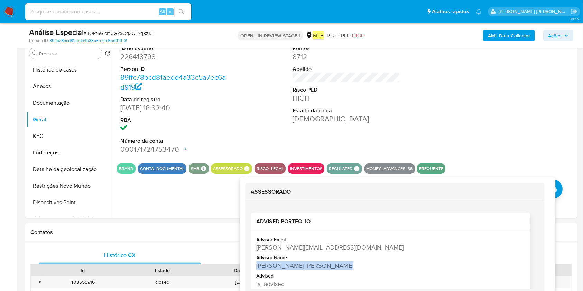
click at [279, 264] on div "[PERSON_NAME] [PERSON_NAME]" at bounding box center [389, 265] width 267 height 9
copy div "[PERSON_NAME] [PERSON_NAME]"
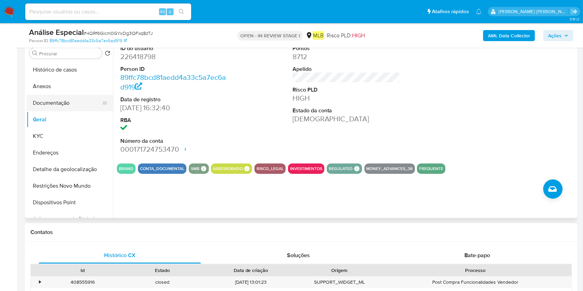
click at [69, 101] on button "Documentação" at bounding box center [67, 103] width 81 height 17
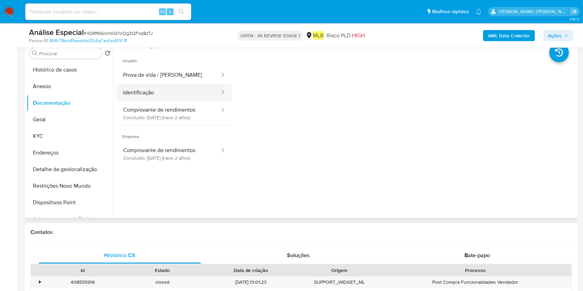
click at [184, 100] on button "Identificação" at bounding box center [169, 93] width 104 height 18
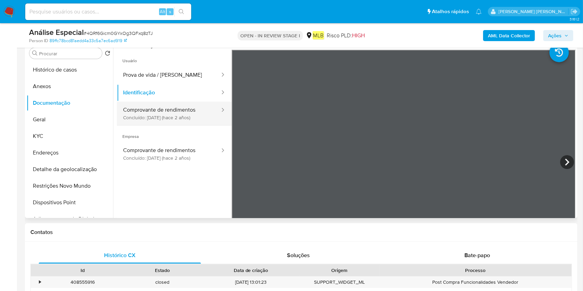
click at [186, 112] on button "Comprovante de rendimentos Concluído: [DATE] (hace 2 años)" at bounding box center [169, 114] width 104 height 24
